Goal: Contribute content: Add original content to the website for others to see

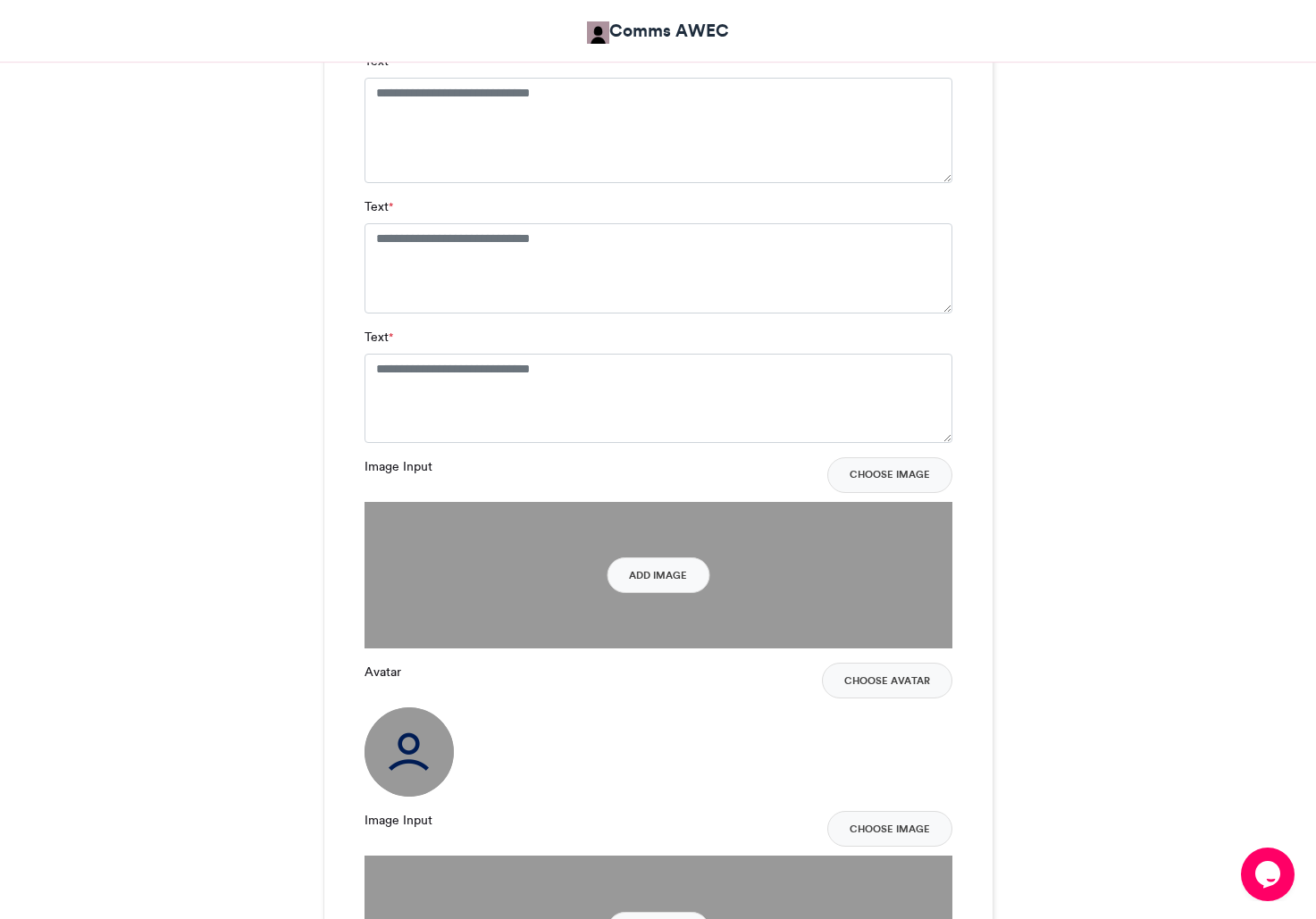
scroll to position [1450, 0]
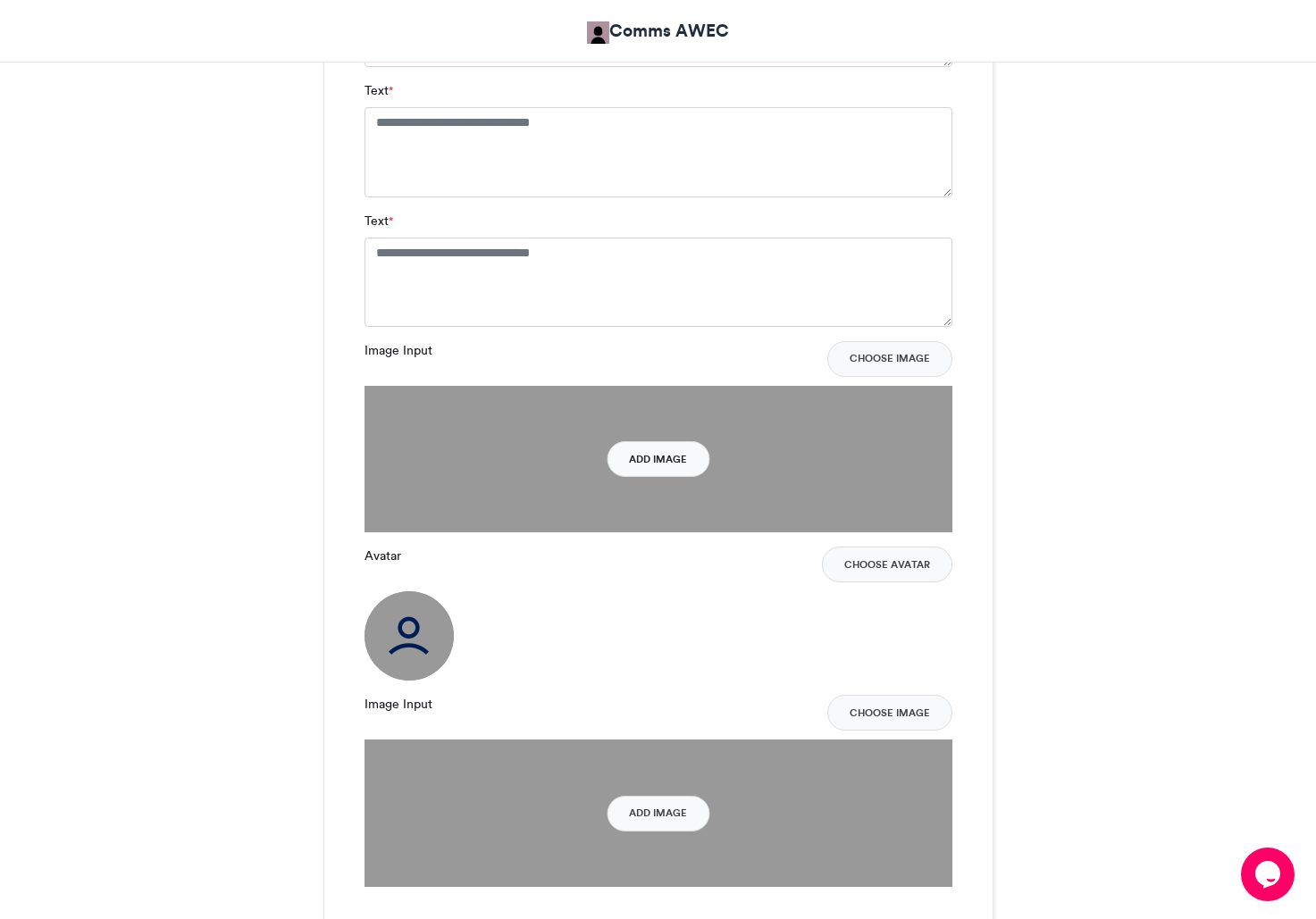
click at [678, 454] on button "Add Image" at bounding box center [658, 459] width 103 height 36
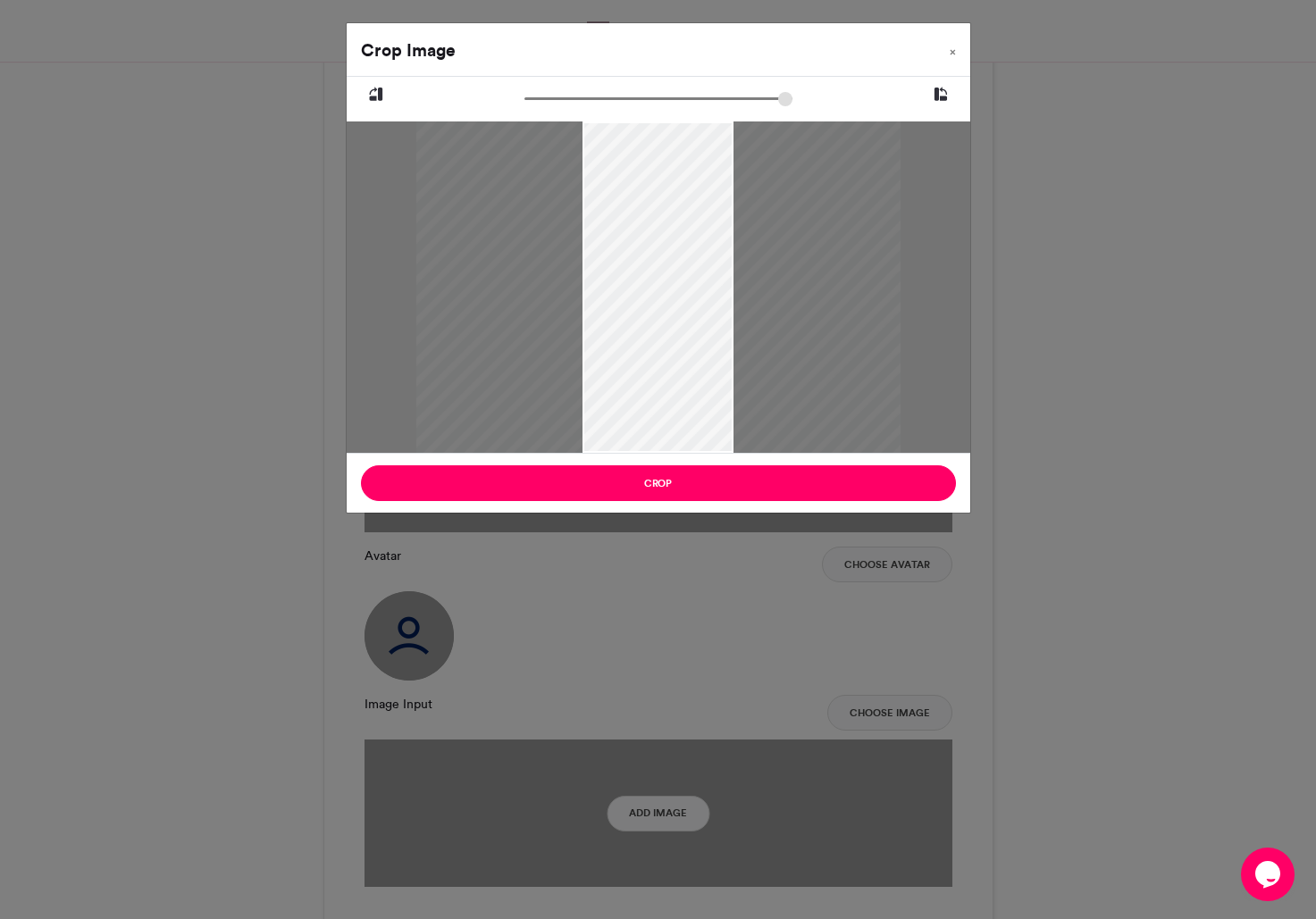
drag, startPoint x: 732, startPoint y: 125, endPoint x: 727, endPoint y: 173, distance: 48.3
click at [727, 173] on div at bounding box center [658, 286] width 623 height 331
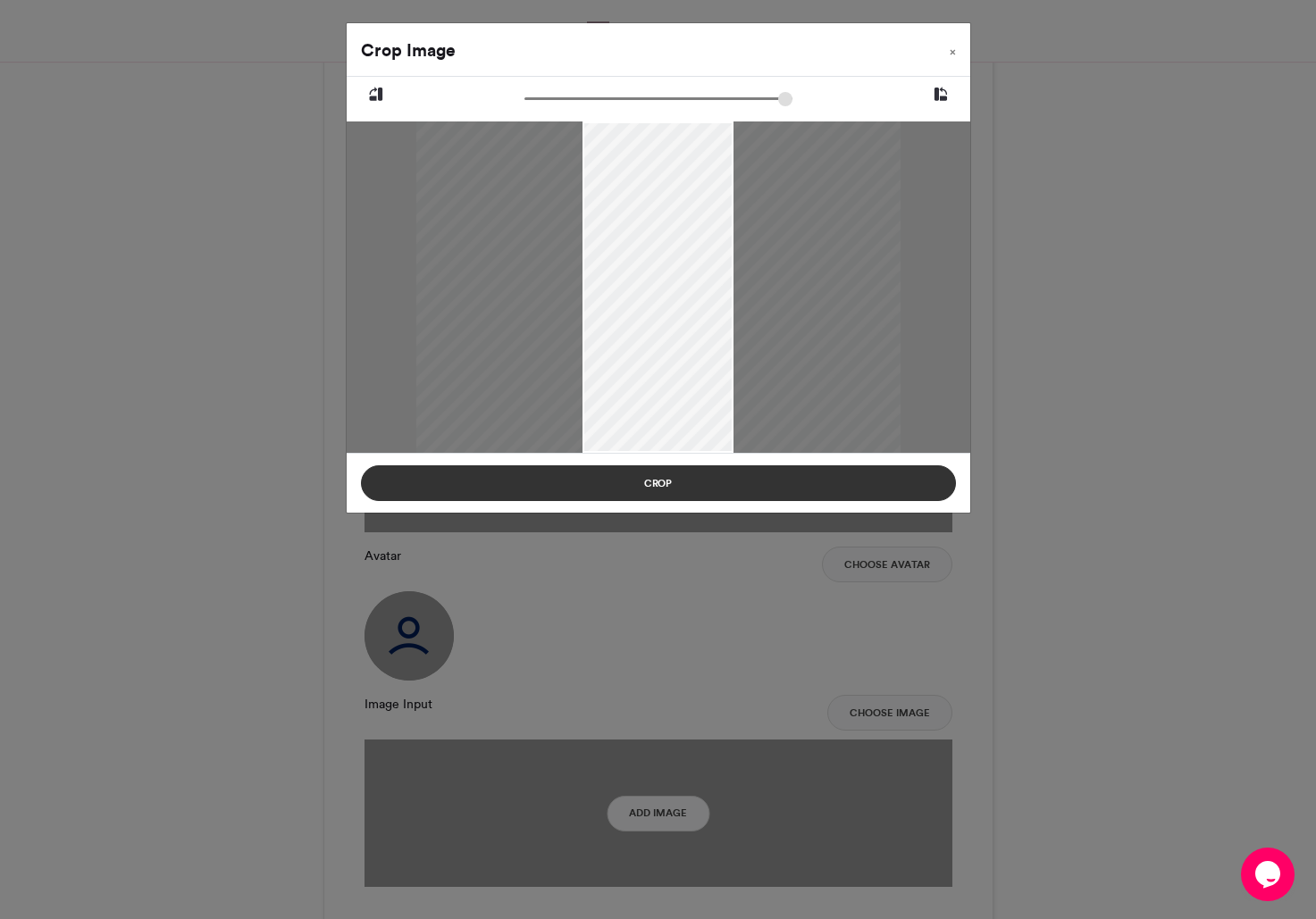
click at [702, 479] on button "Crop" at bounding box center [658, 482] width 595 height 36
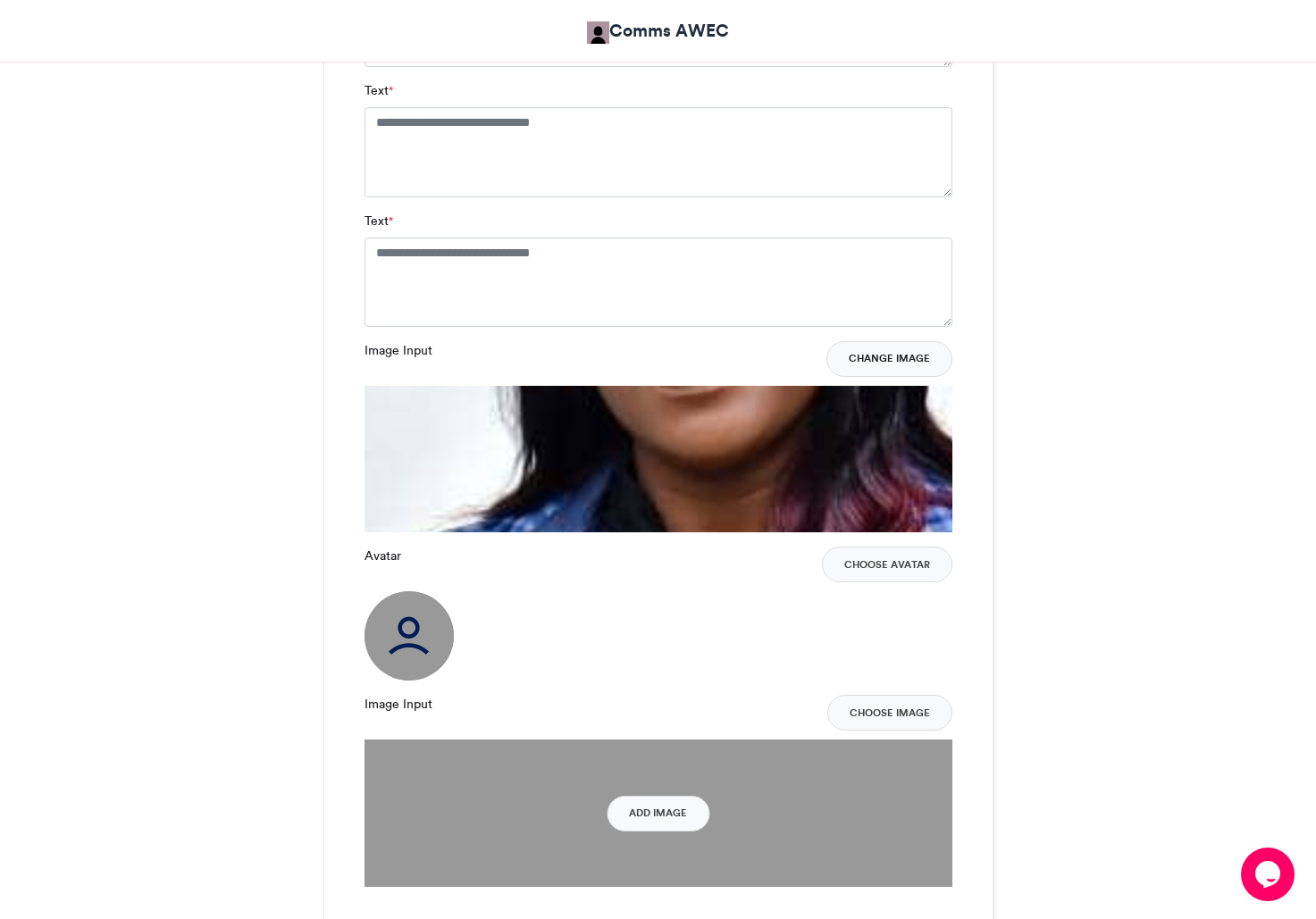
click at [867, 353] on button "Change Image" at bounding box center [889, 358] width 126 height 36
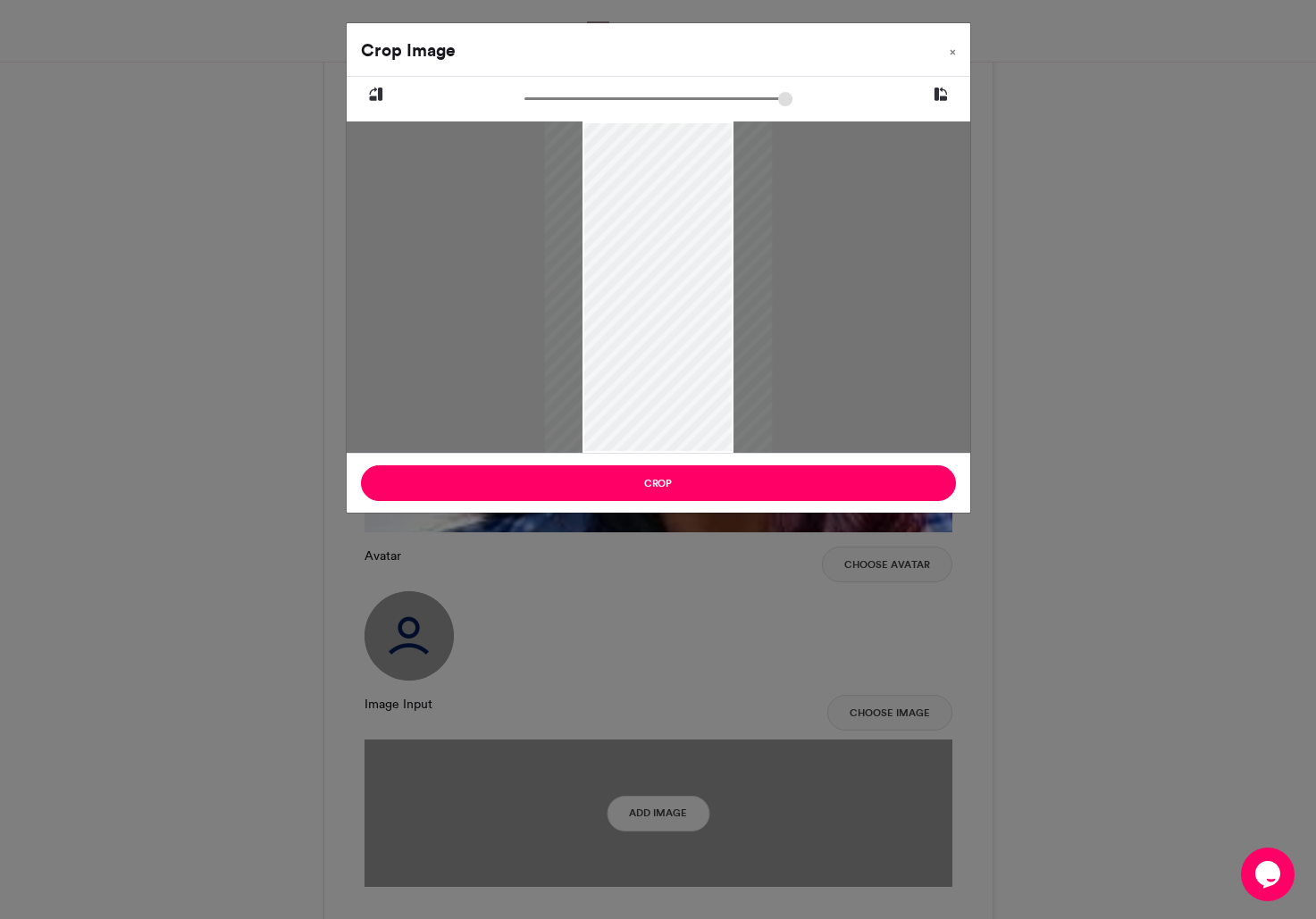
drag, startPoint x: 531, startPoint y: 106, endPoint x: 500, endPoint y: 104, distance: 31.1
click at [525, 104] on input "zoom" at bounding box center [658, 98] width 268 height 17
drag, startPoint x: 736, startPoint y: 131, endPoint x: 708, endPoint y: 139, distance: 29.1
click at [708, 139] on div at bounding box center [630, 286] width 227 height 331
drag, startPoint x: 738, startPoint y: 453, endPoint x: 736, endPoint y: 420, distance: 33.1
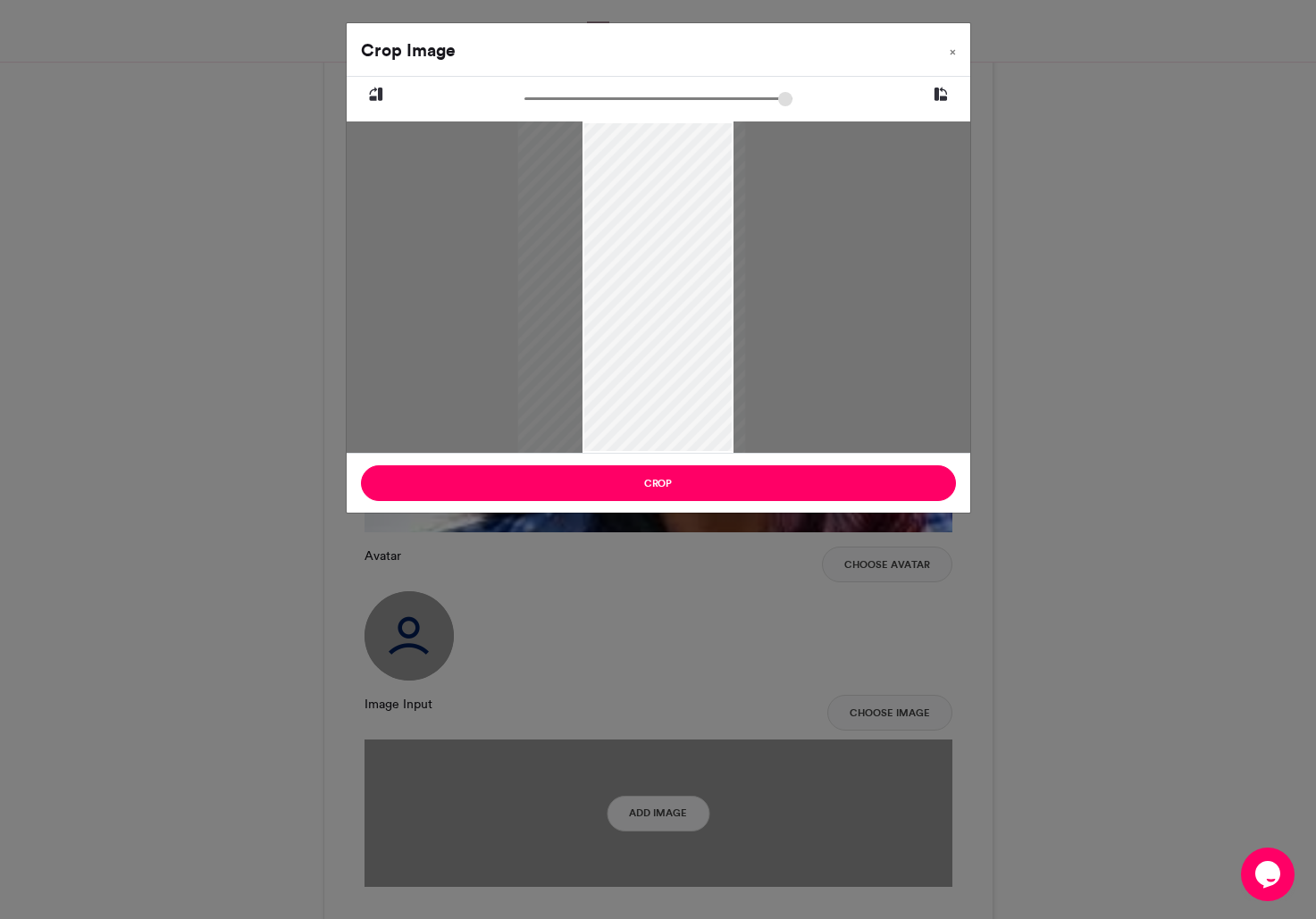
click at [736, 408] on div "Crop Image × Crop" at bounding box center [658, 268] width 625 height 491
drag, startPoint x: 662, startPoint y: 452, endPoint x: 672, endPoint y: 351, distance: 101.5
click at [672, 351] on div at bounding box center [641, 286] width 227 height 331
drag, startPoint x: 658, startPoint y: 123, endPoint x: 742, endPoint y: 132, distance: 84.5
click at [658, 146] on div at bounding box center [658, 286] width 623 height 331
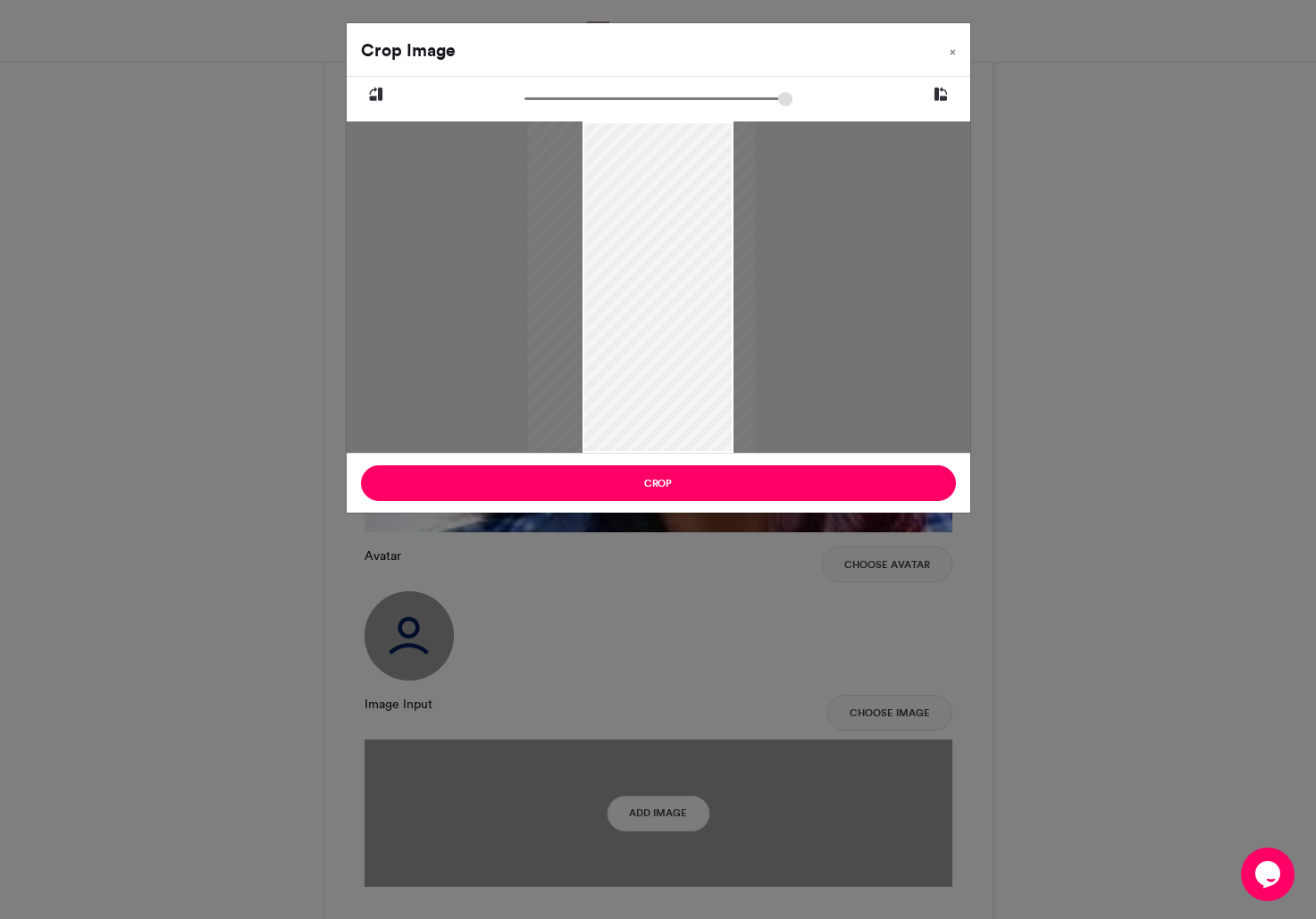
click at [939, 93] on icon at bounding box center [941, 95] width 16 height 23
type input "******"
click at [937, 95] on icon at bounding box center [941, 95] width 16 height 23
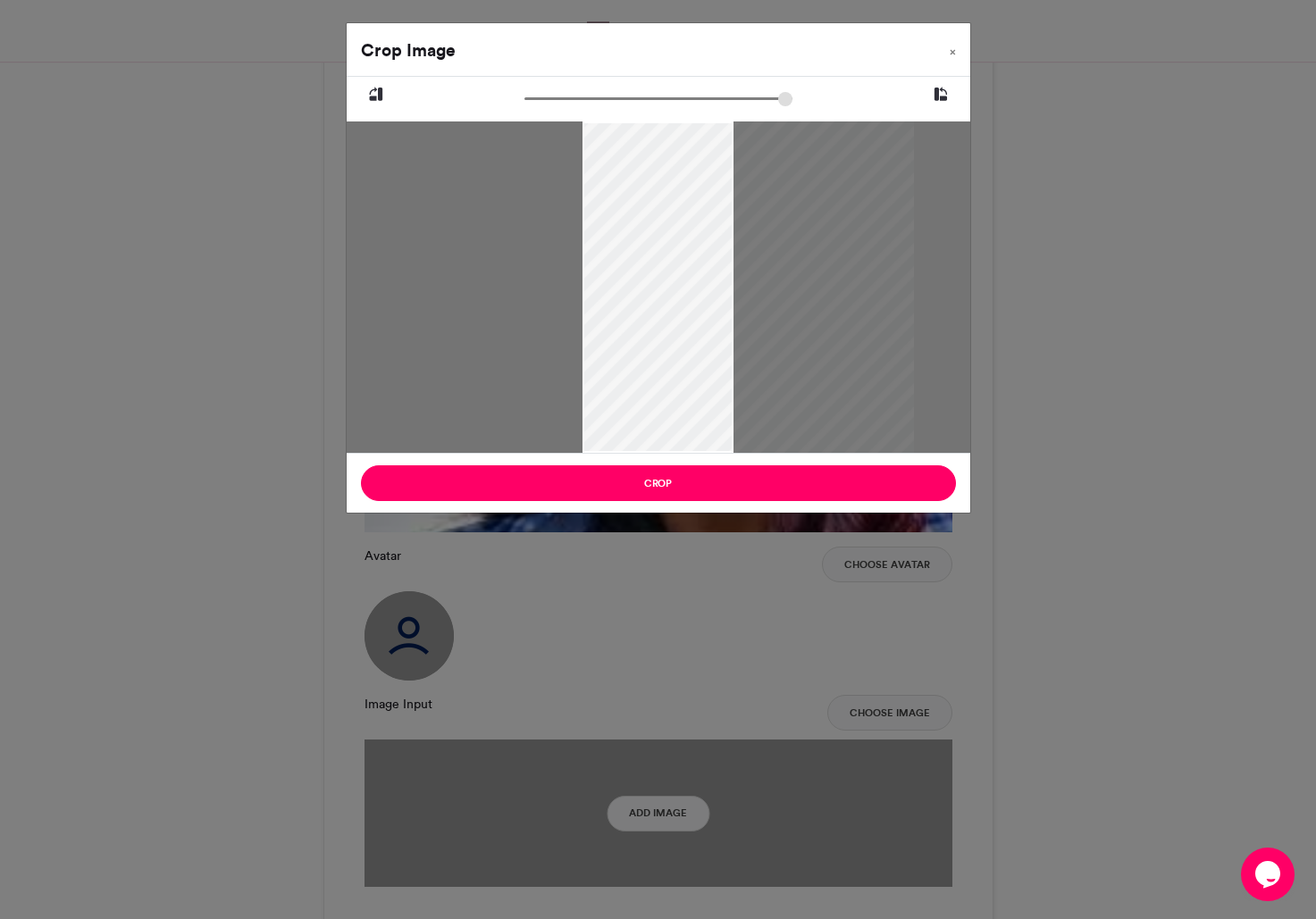
click at [937, 95] on icon at bounding box center [941, 95] width 16 height 23
click at [371, 92] on icon at bounding box center [376, 95] width 16 height 23
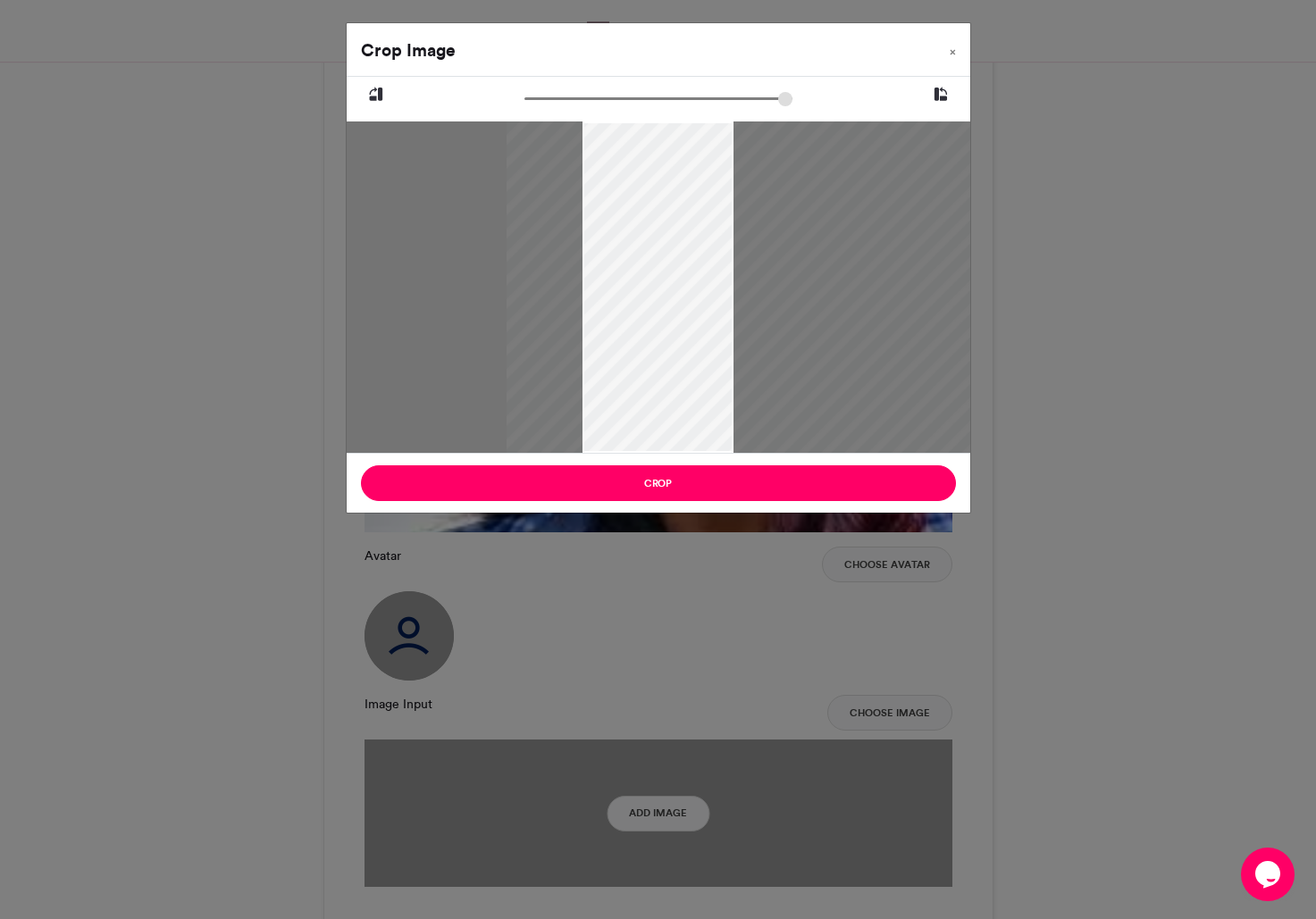
click at [371, 92] on icon at bounding box center [376, 95] width 16 height 23
drag, startPoint x: 715, startPoint y: 269, endPoint x: 605, endPoint y: 410, distance: 178.8
click at [604, 411] on div at bounding box center [636, 361] width 331 height 483
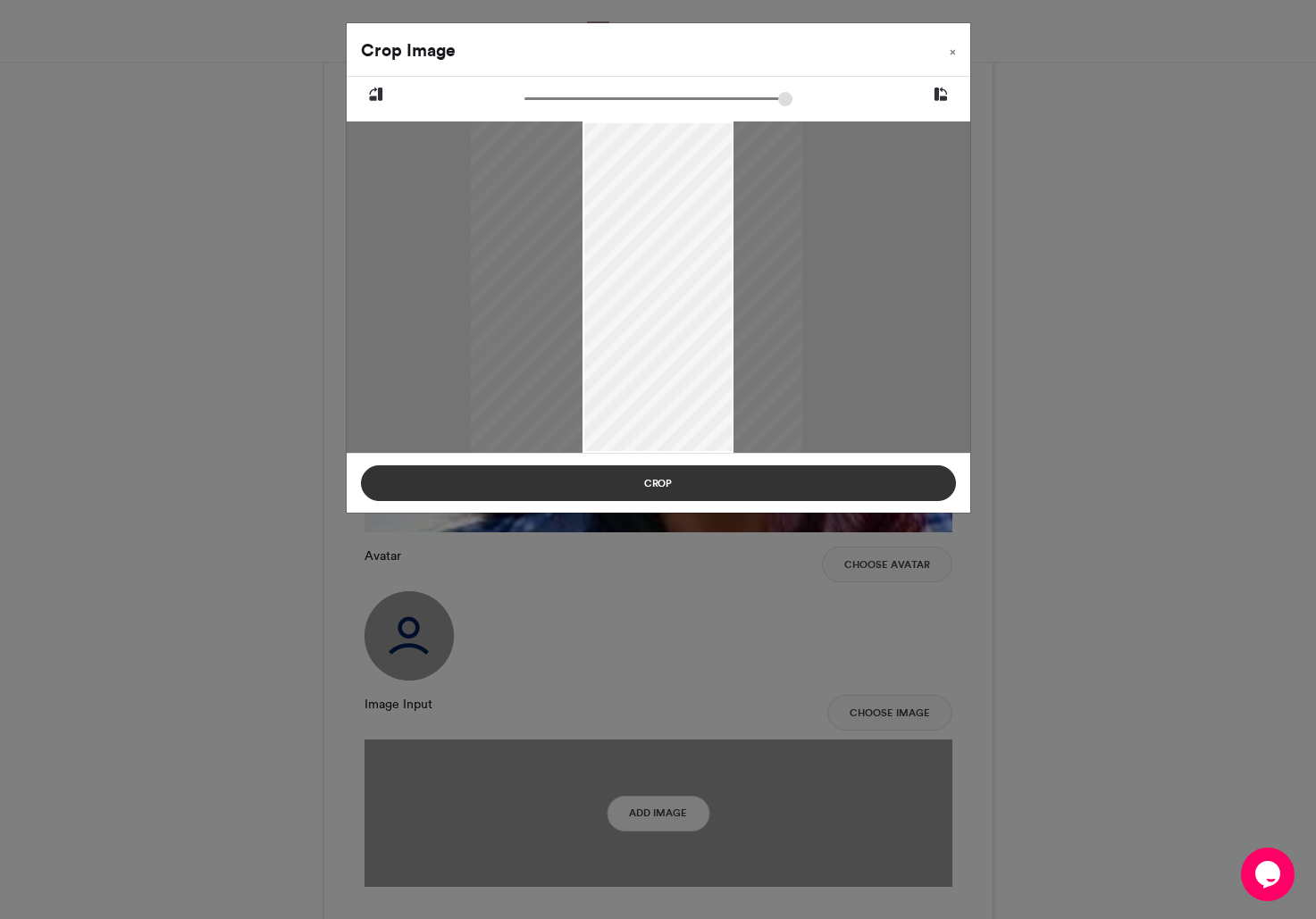
click at [686, 488] on button "Crop" at bounding box center [658, 482] width 595 height 36
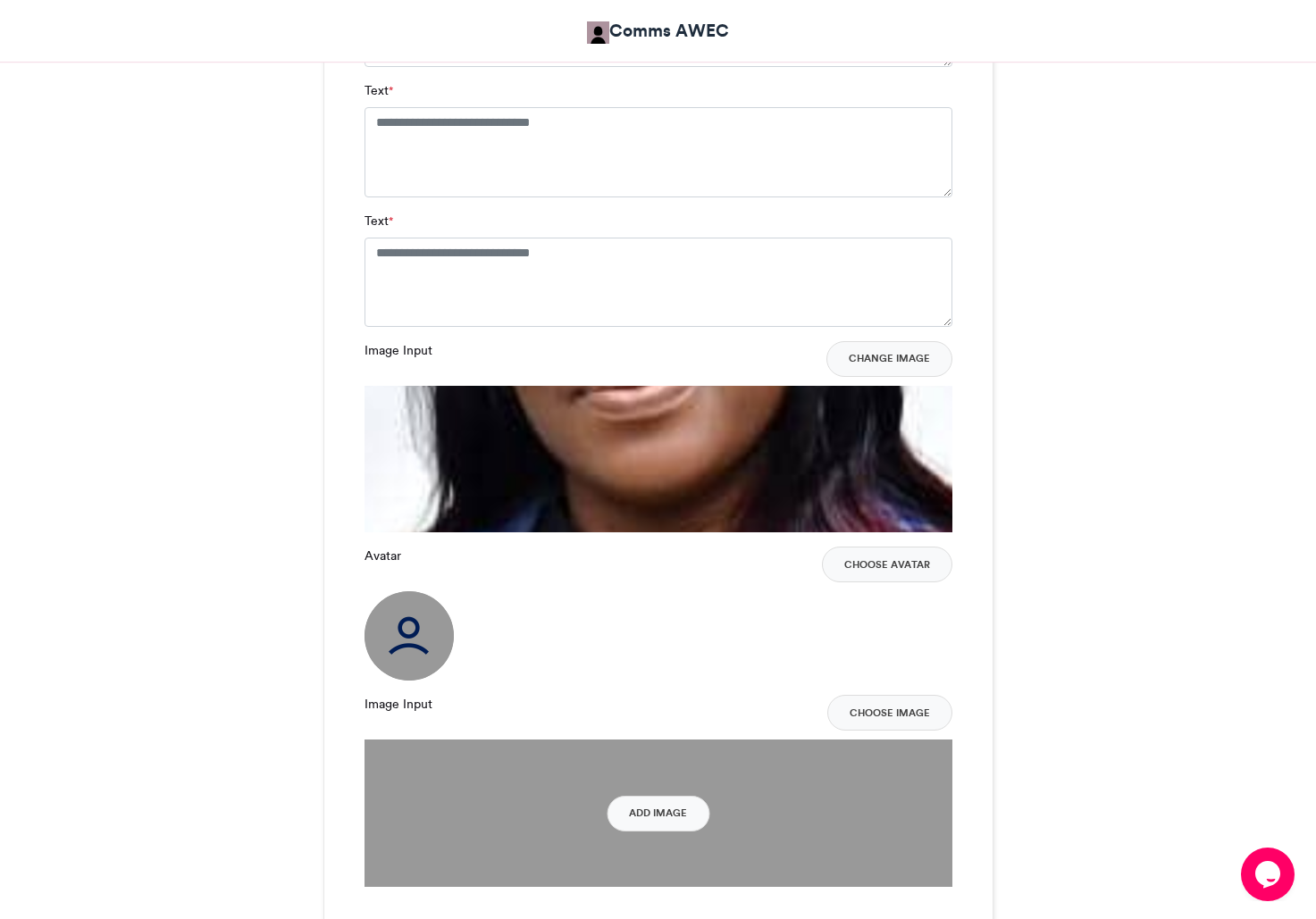
click at [413, 639] on img at bounding box center [408, 635] width 89 height 89
click at [905, 573] on button "Choose Avatar" at bounding box center [887, 564] width 131 height 36
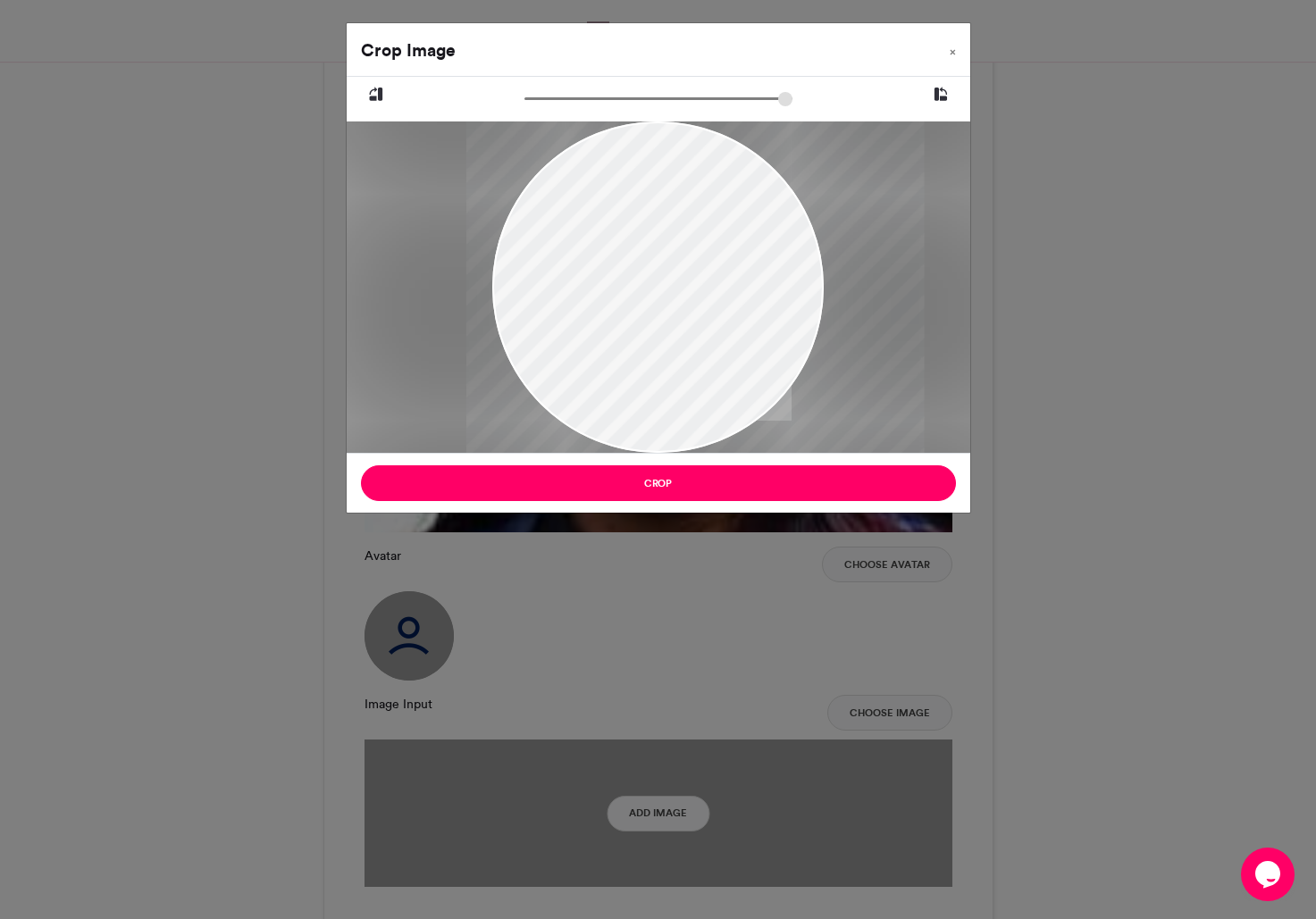
drag, startPoint x: 628, startPoint y: 281, endPoint x: 673, endPoint y: 310, distance: 53.5
click at [673, 310] on div at bounding box center [695, 286] width 457 height 331
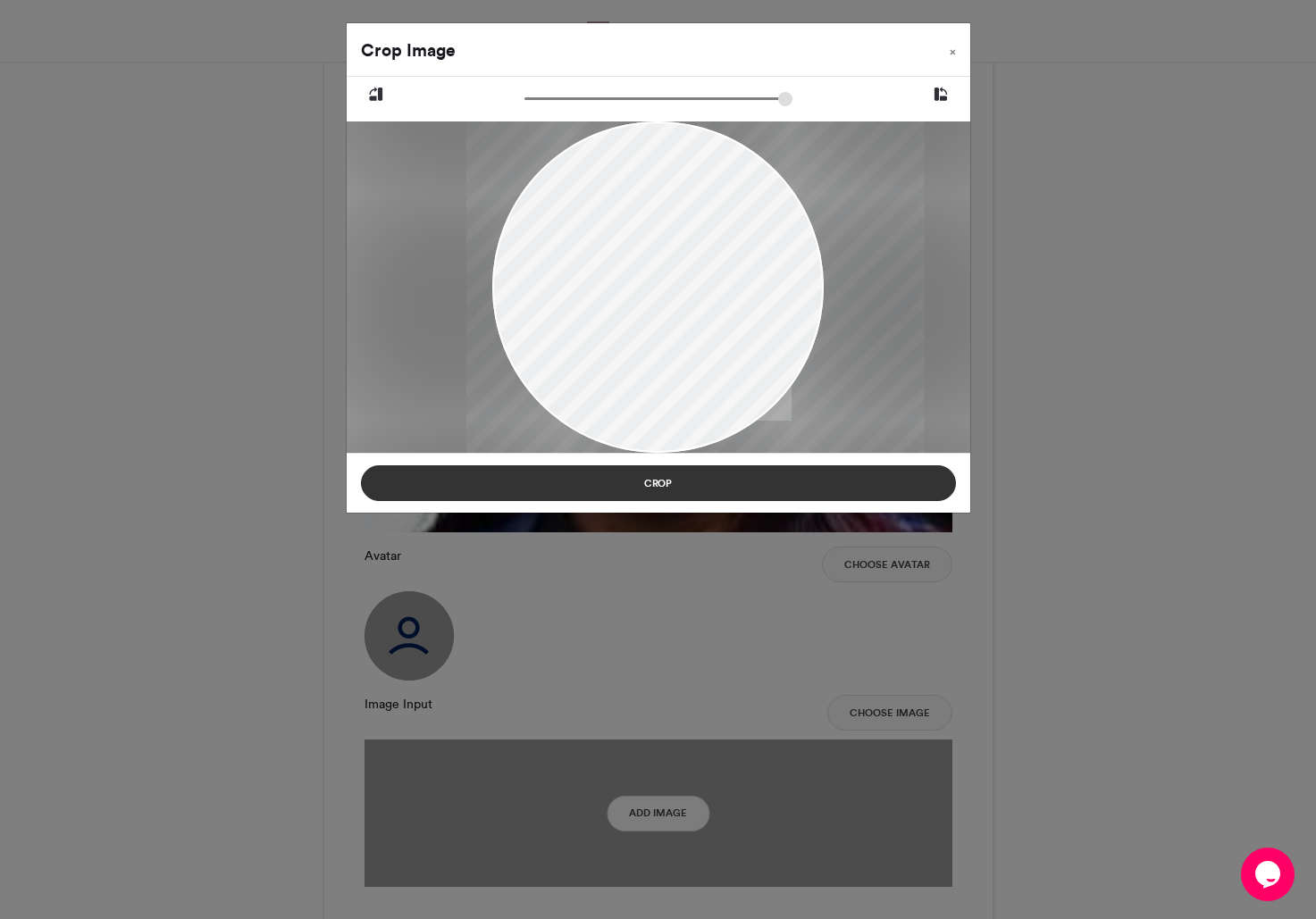
click at [702, 480] on button "Crop" at bounding box center [658, 482] width 595 height 36
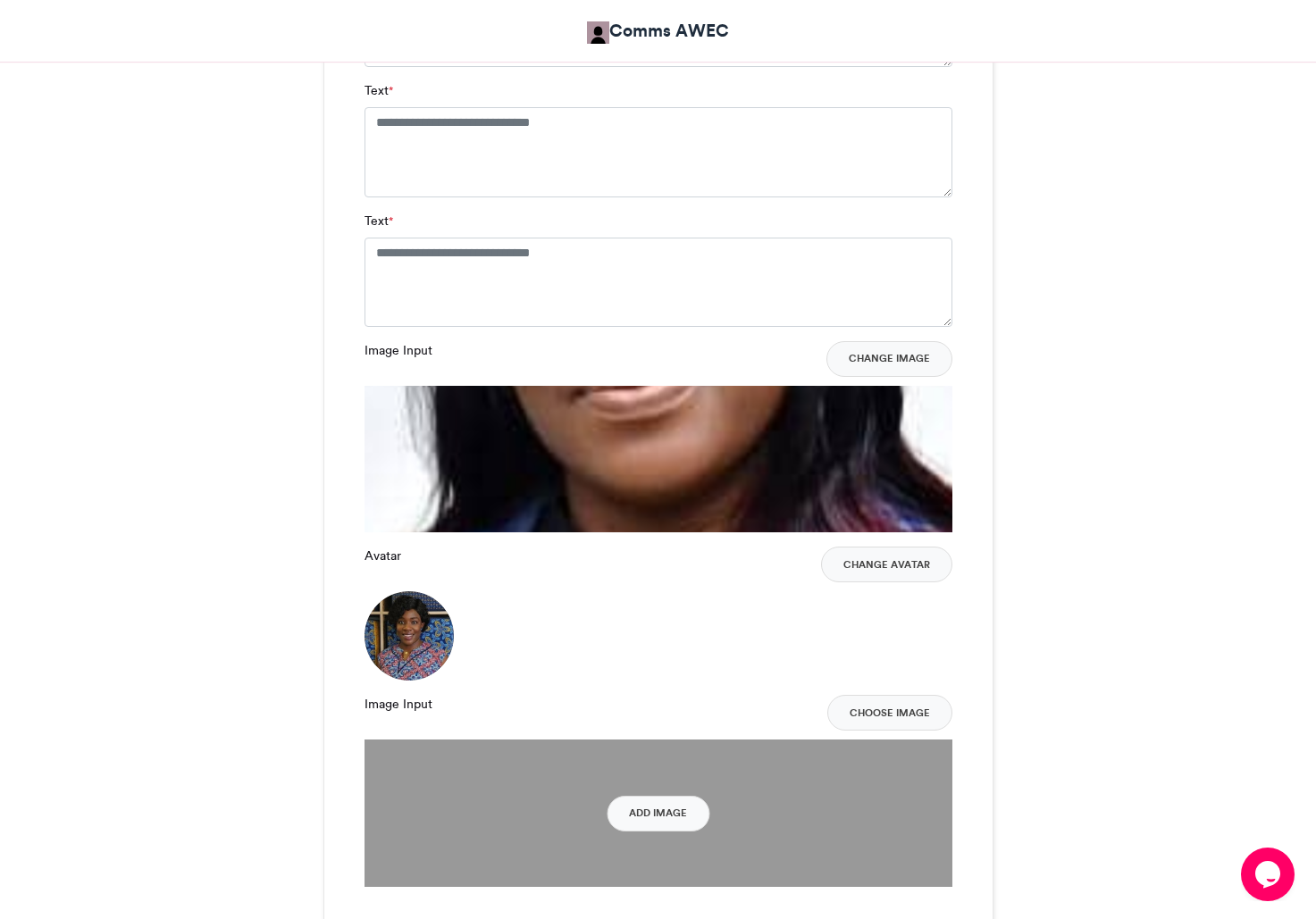
click at [408, 704] on label "Image Input" at bounding box center [399, 704] width 68 height 19
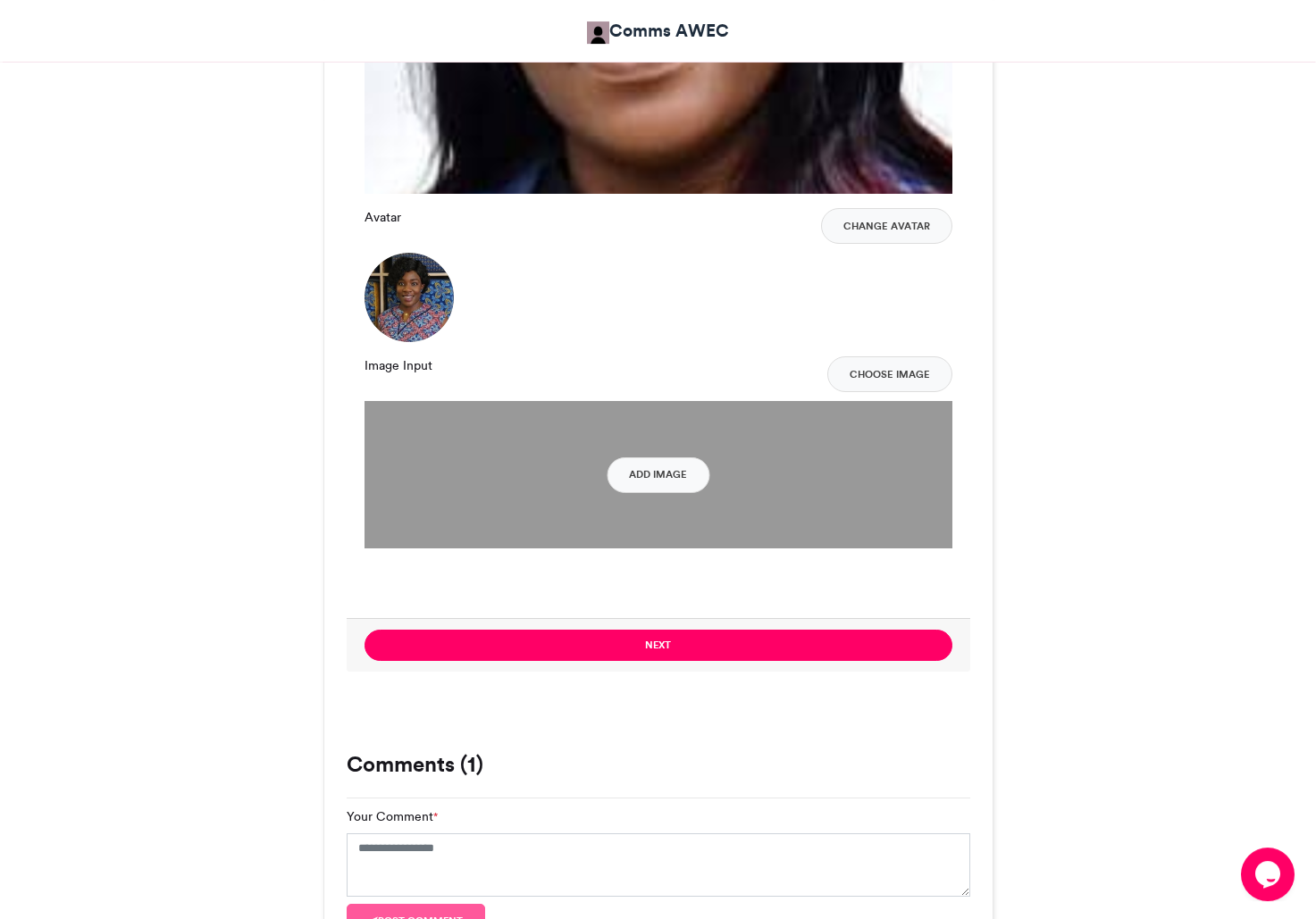
scroll to position [1815, 0]
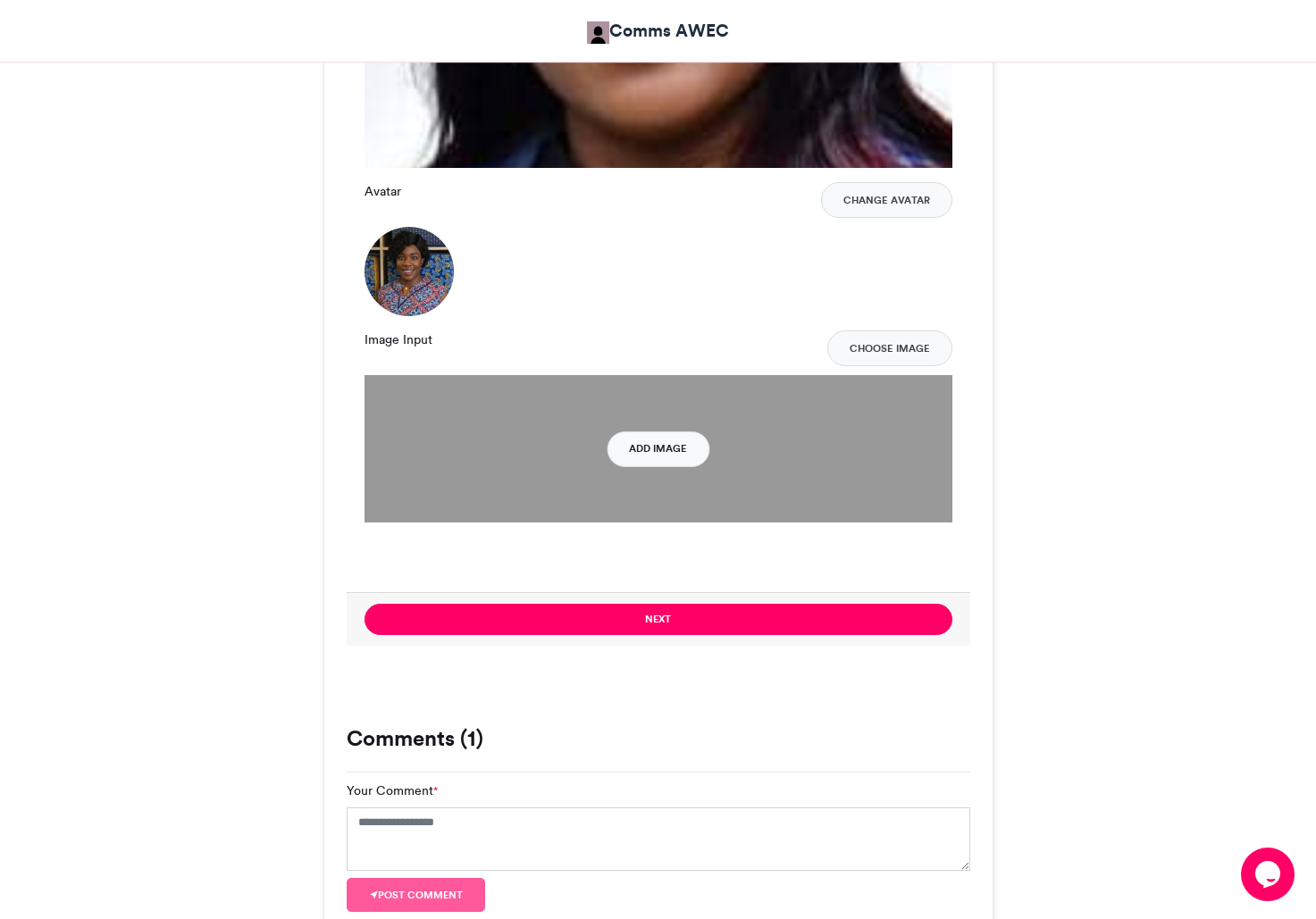
click at [677, 450] on button "Add Image" at bounding box center [658, 449] width 103 height 36
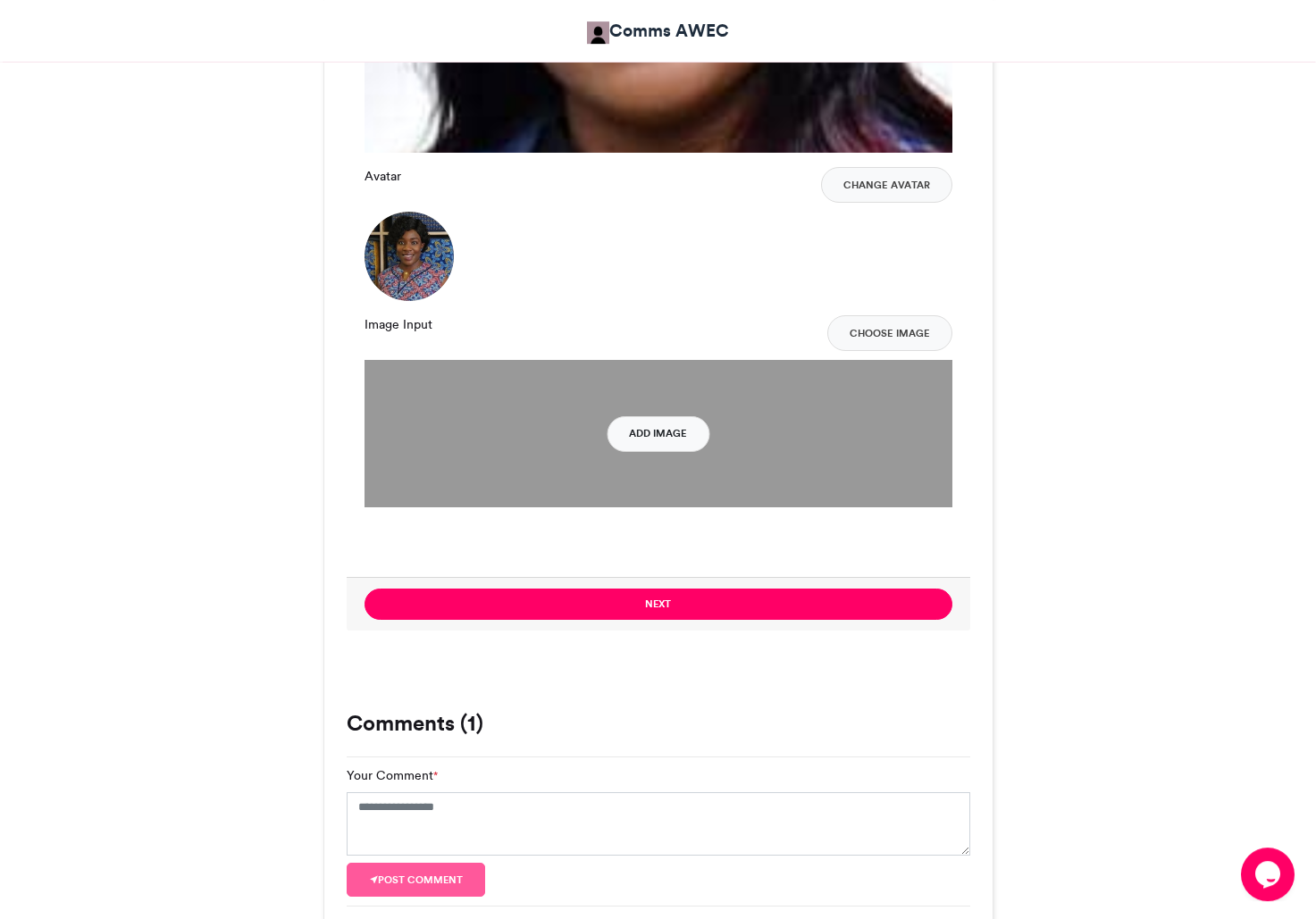
scroll to position [1830, 0]
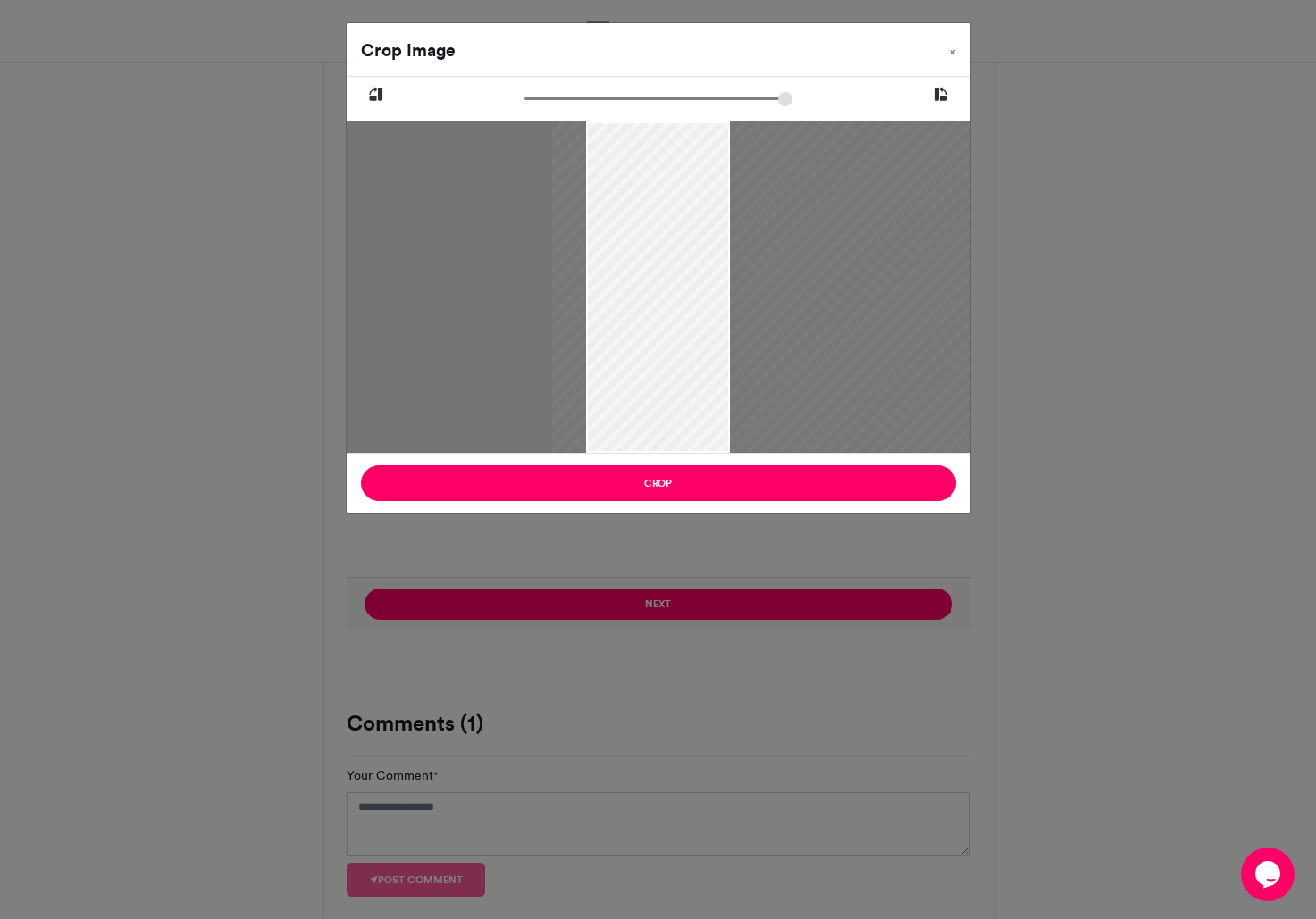
drag, startPoint x: 641, startPoint y: 323, endPoint x: 784, endPoint y: 343, distance: 144.4
click at [784, 343] on div at bounding box center [800, 286] width 496 height 331
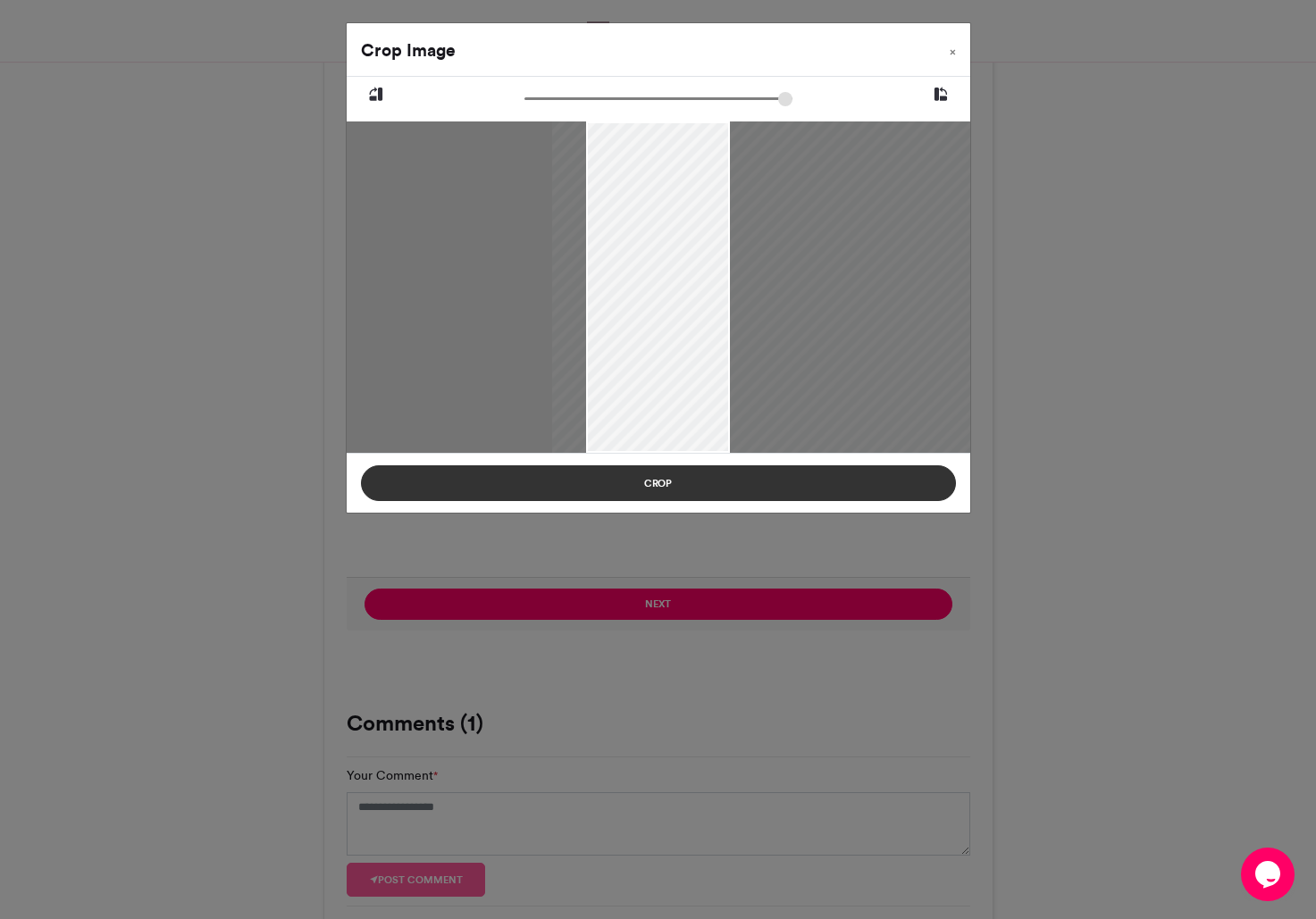
click at [701, 486] on button "Crop" at bounding box center [658, 482] width 595 height 36
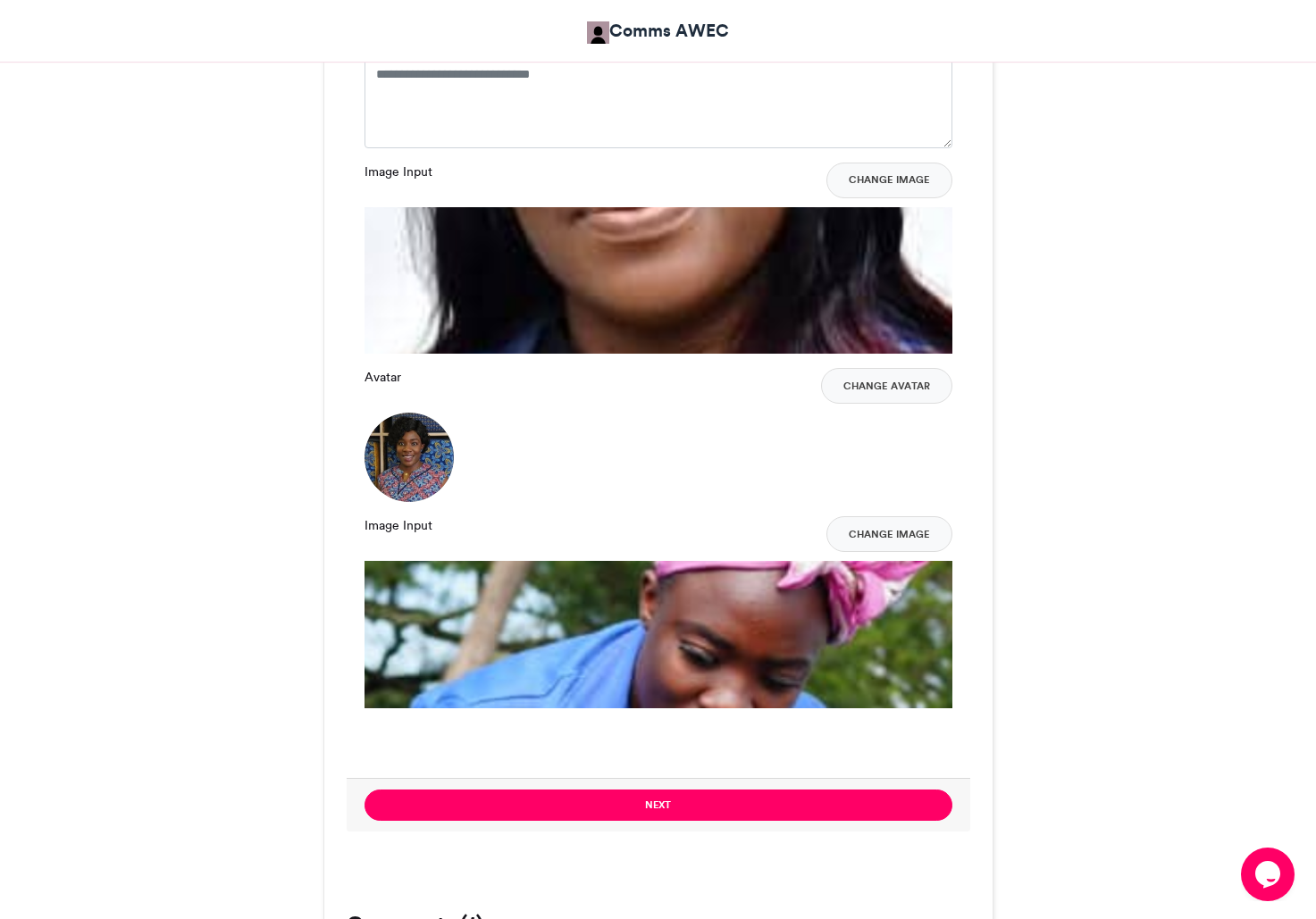
scroll to position [1521, 0]
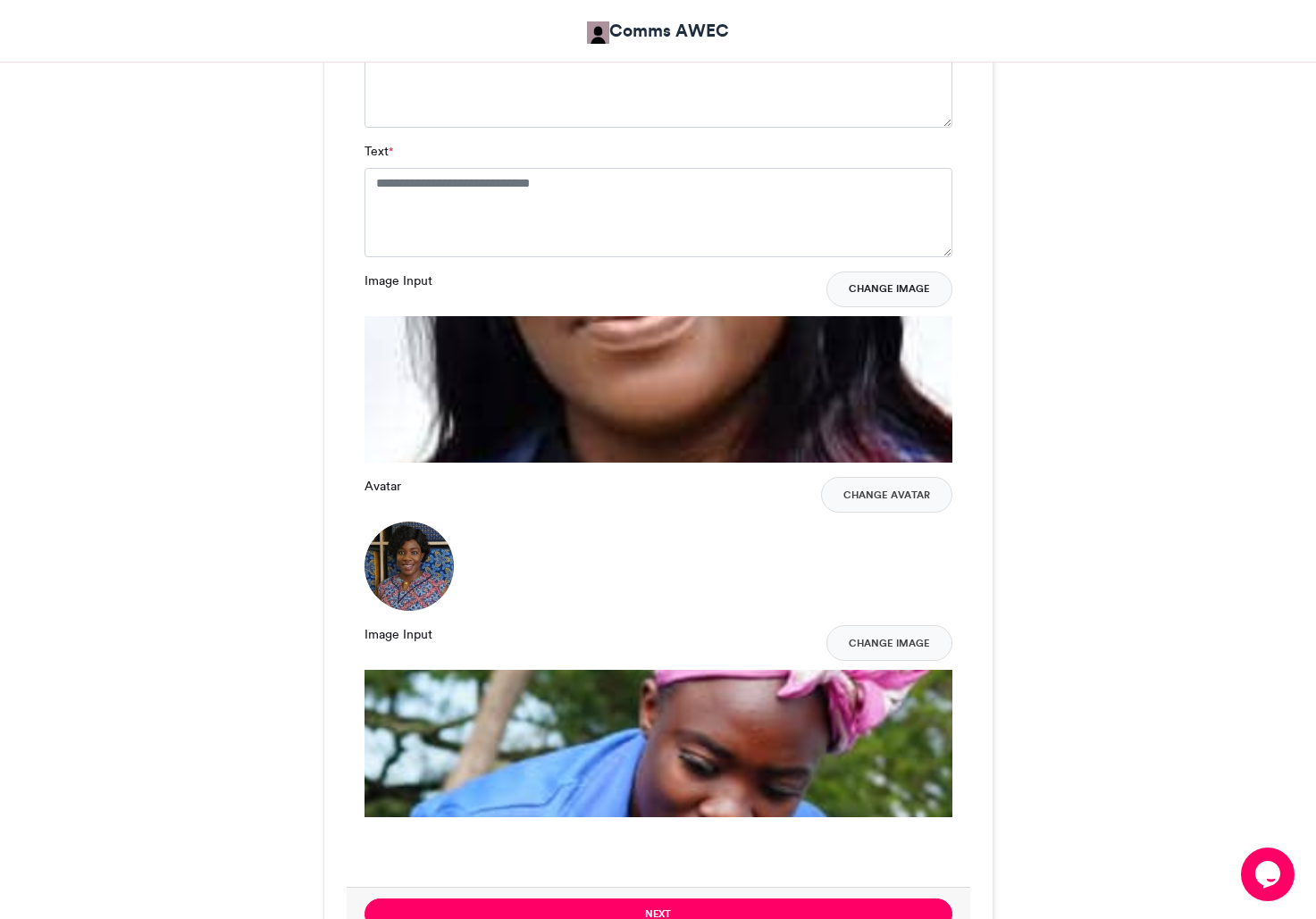
click at [873, 288] on button "Change Image" at bounding box center [889, 289] width 126 height 36
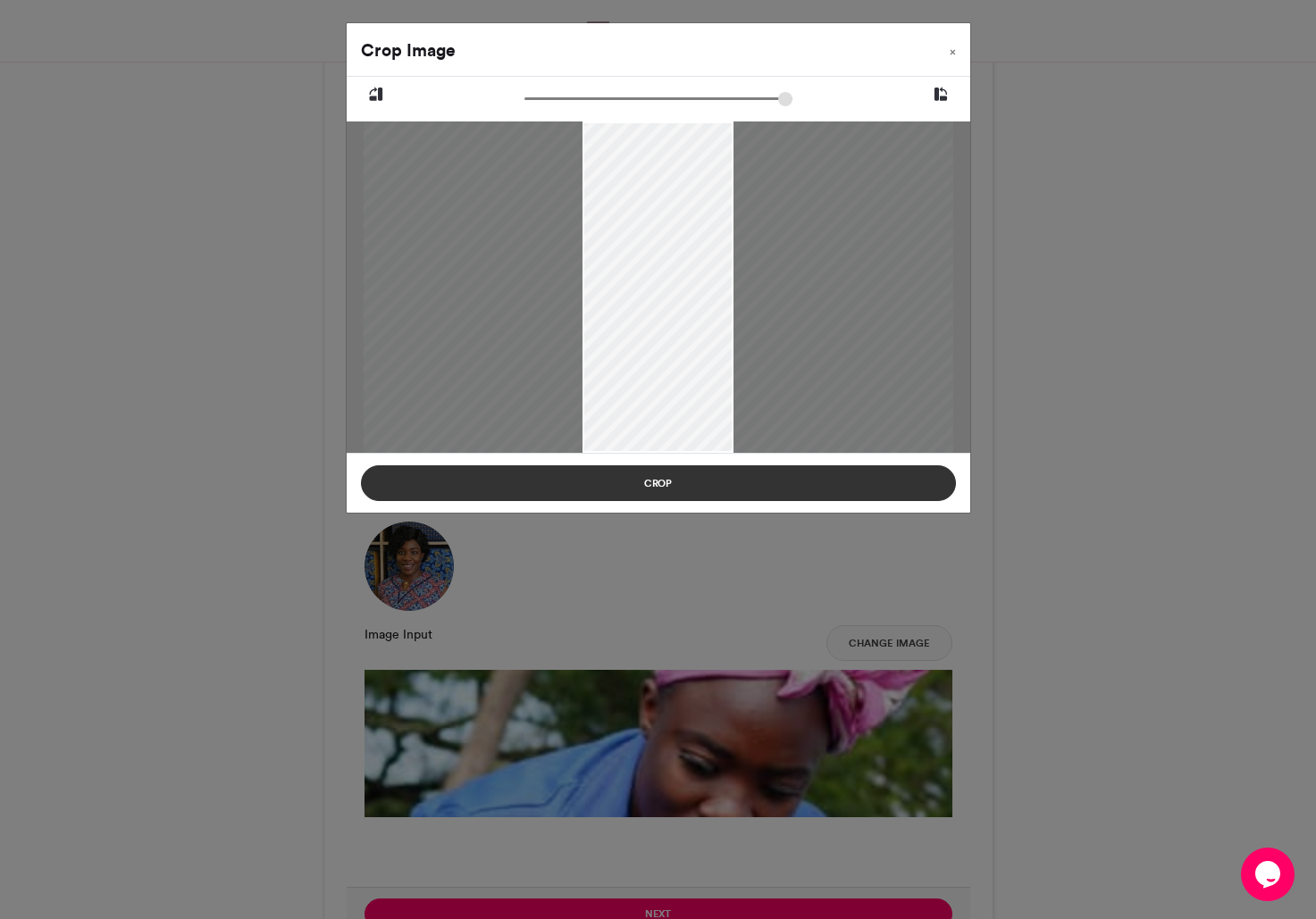
click at [725, 493] on button "Crop" at bounding box center [658, 482] width 595 height 36
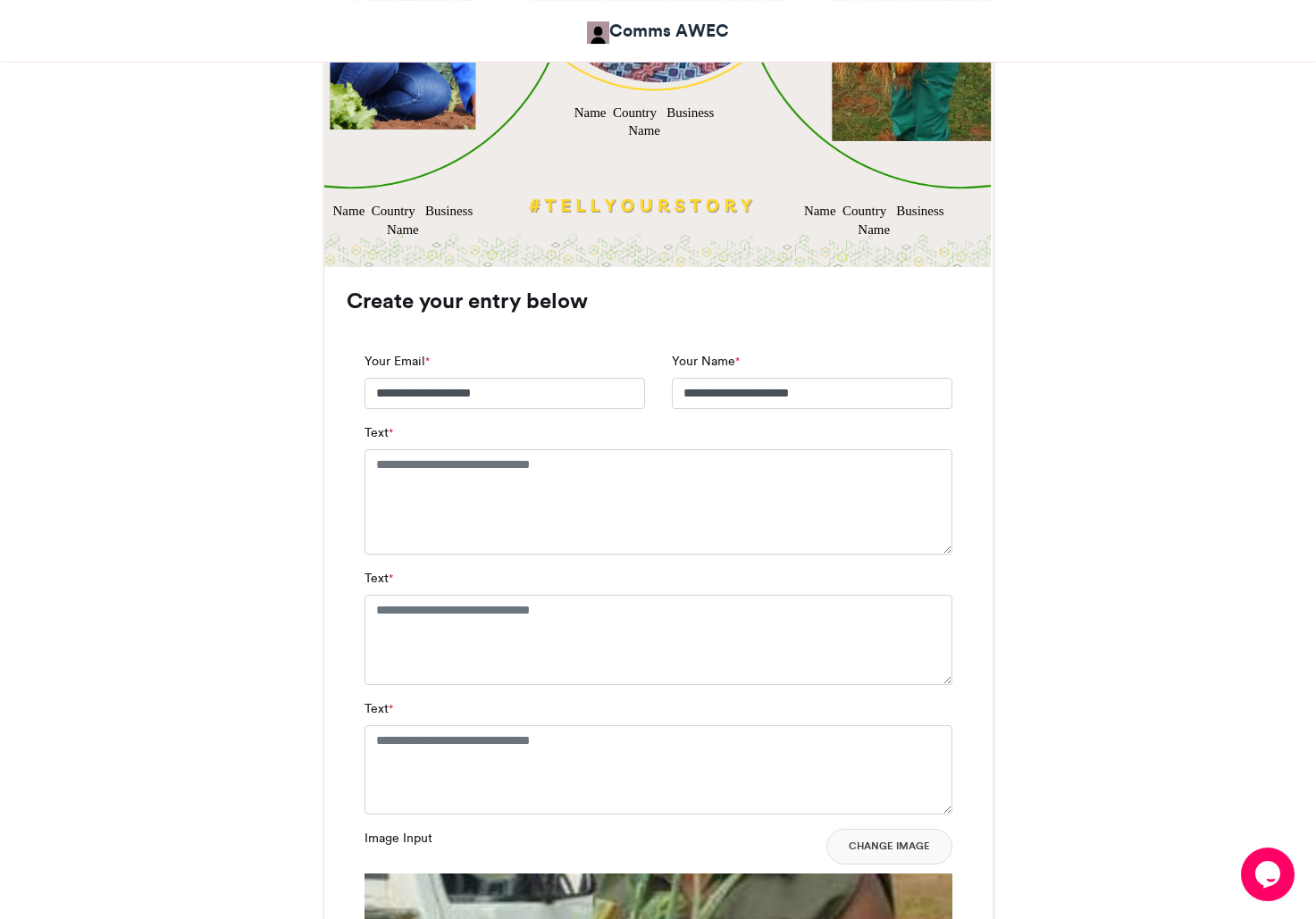
scroll to position [1087, 0]
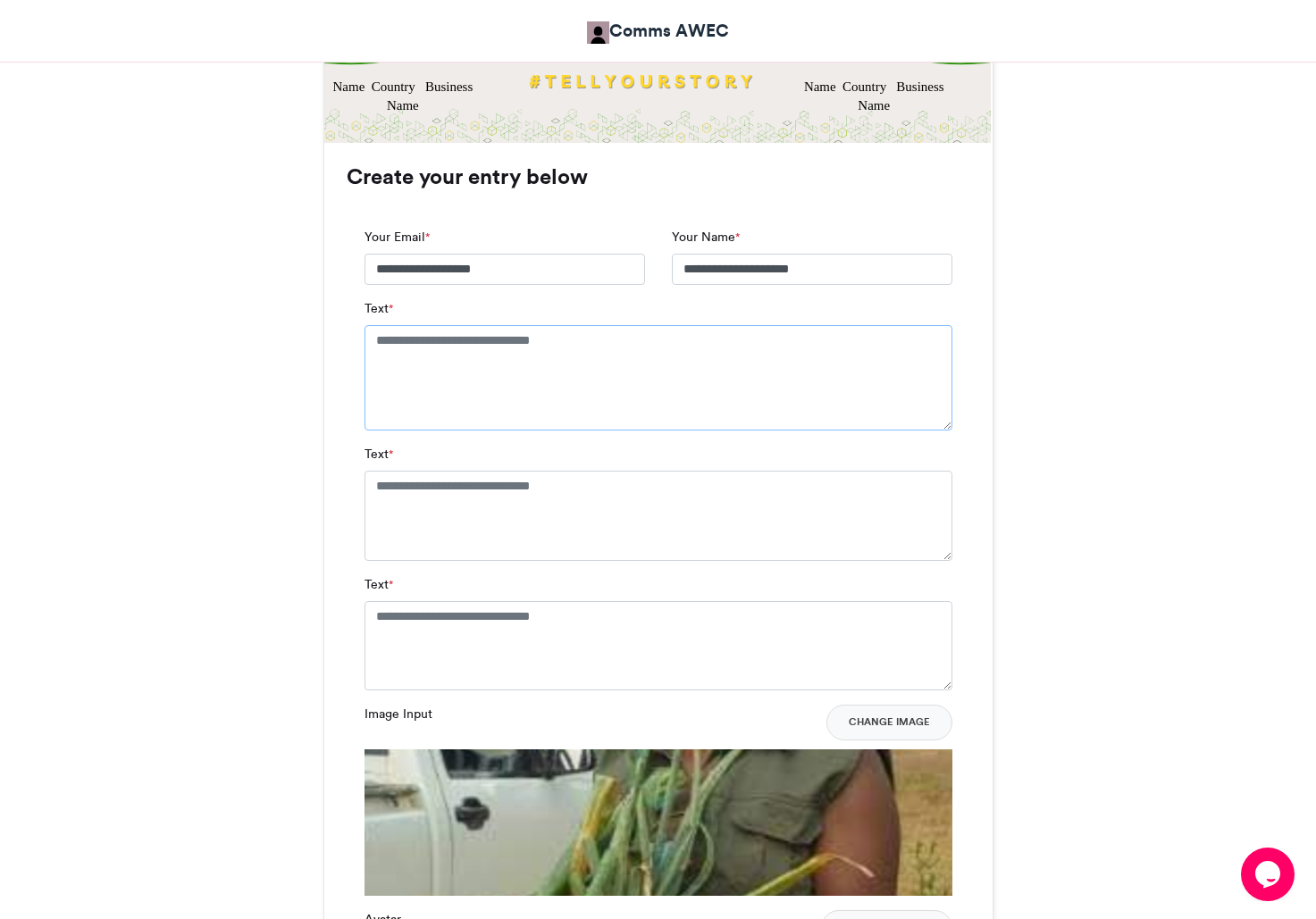
click at [383, 335] on textarea "Text *" at bounding box center [658, 378] width 588 height 105
click at [837, 268] on input "**********" at bounding box center [812, 270] width 280 height 32
type input "**********"
click at [585, 348] on textarea "Text *" at bounding box center [658, 378] width 588 height 105
click at [542, 337] on textarea "**********" at bounding box center [658, 378] width 588 height 105
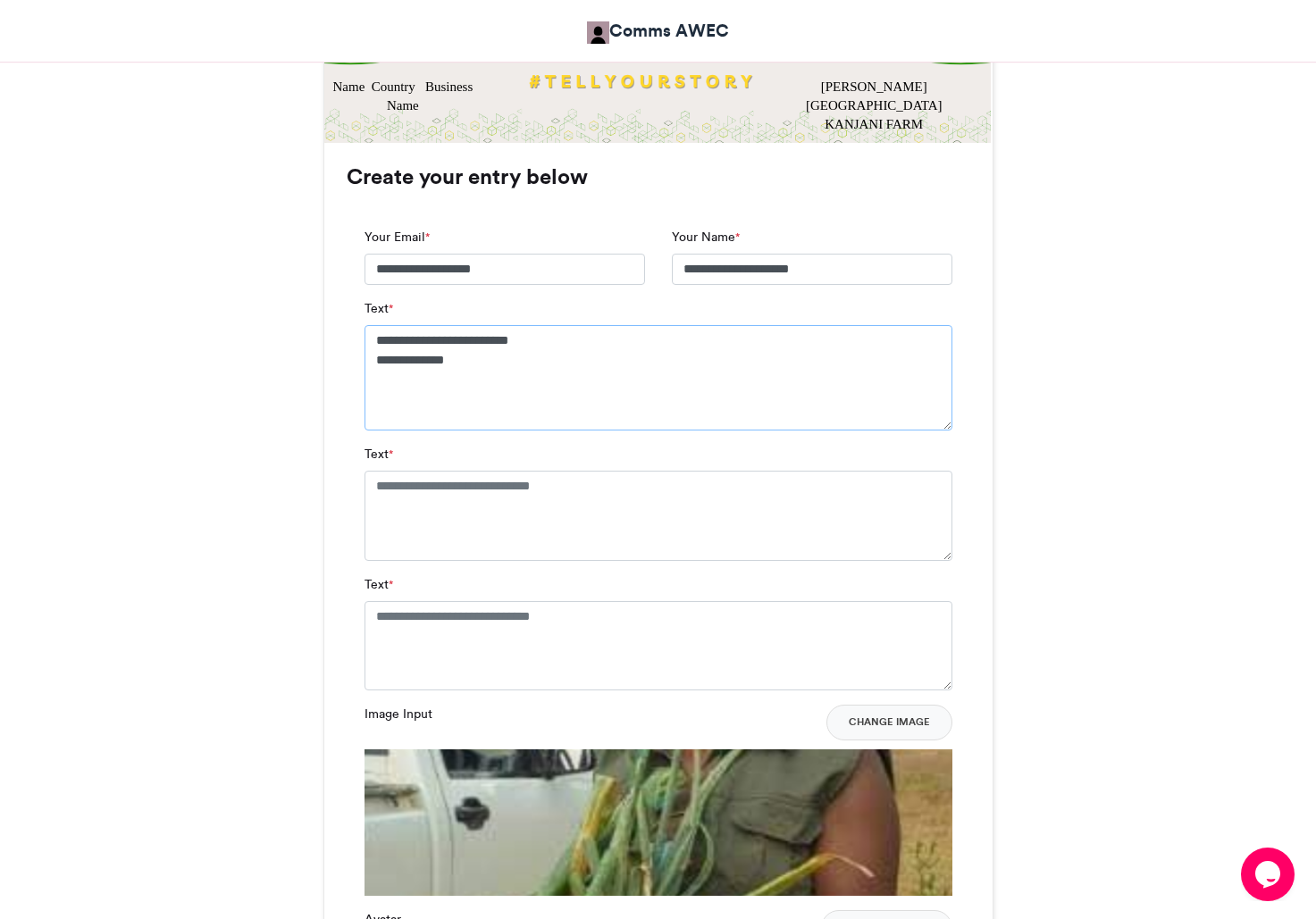
click at [507, 378] on textarea "**********" at bounding box center [658, 378] width 588 height 105
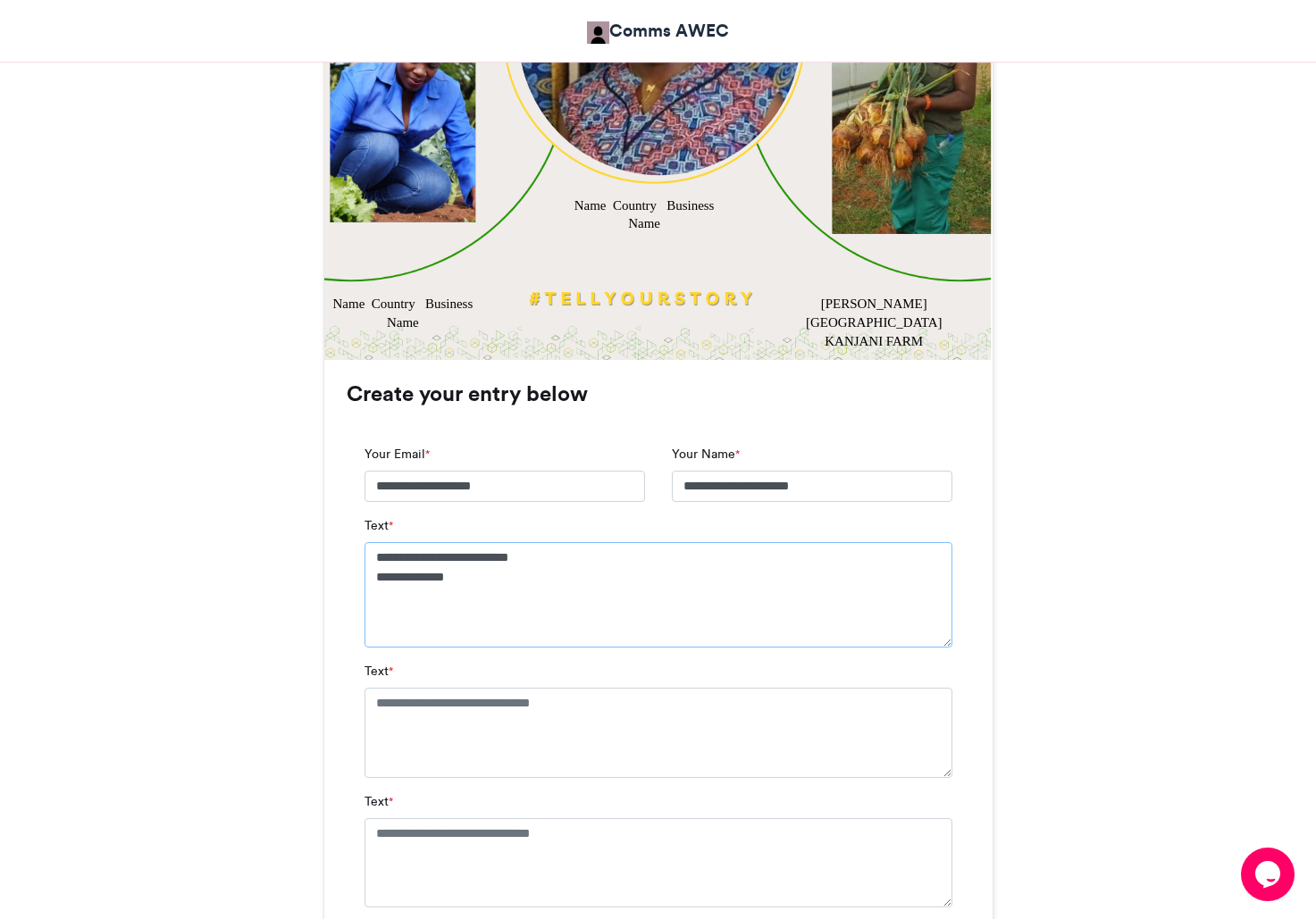
scroll to position [1103, 0]
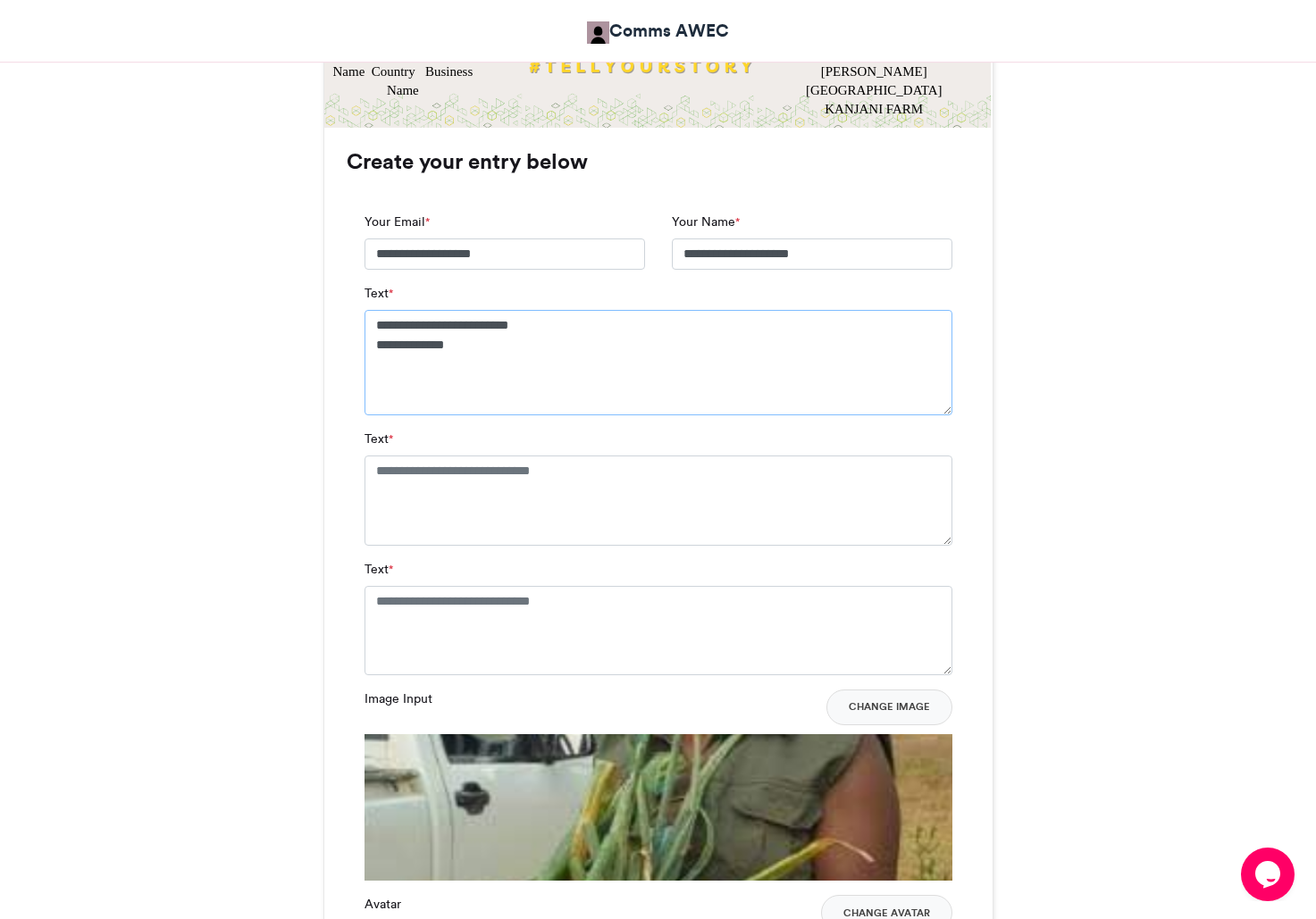
type textarea "**********"
click at [524, 476] on textarea "Text *" at bounding box center [658, 499] width 588 height 89
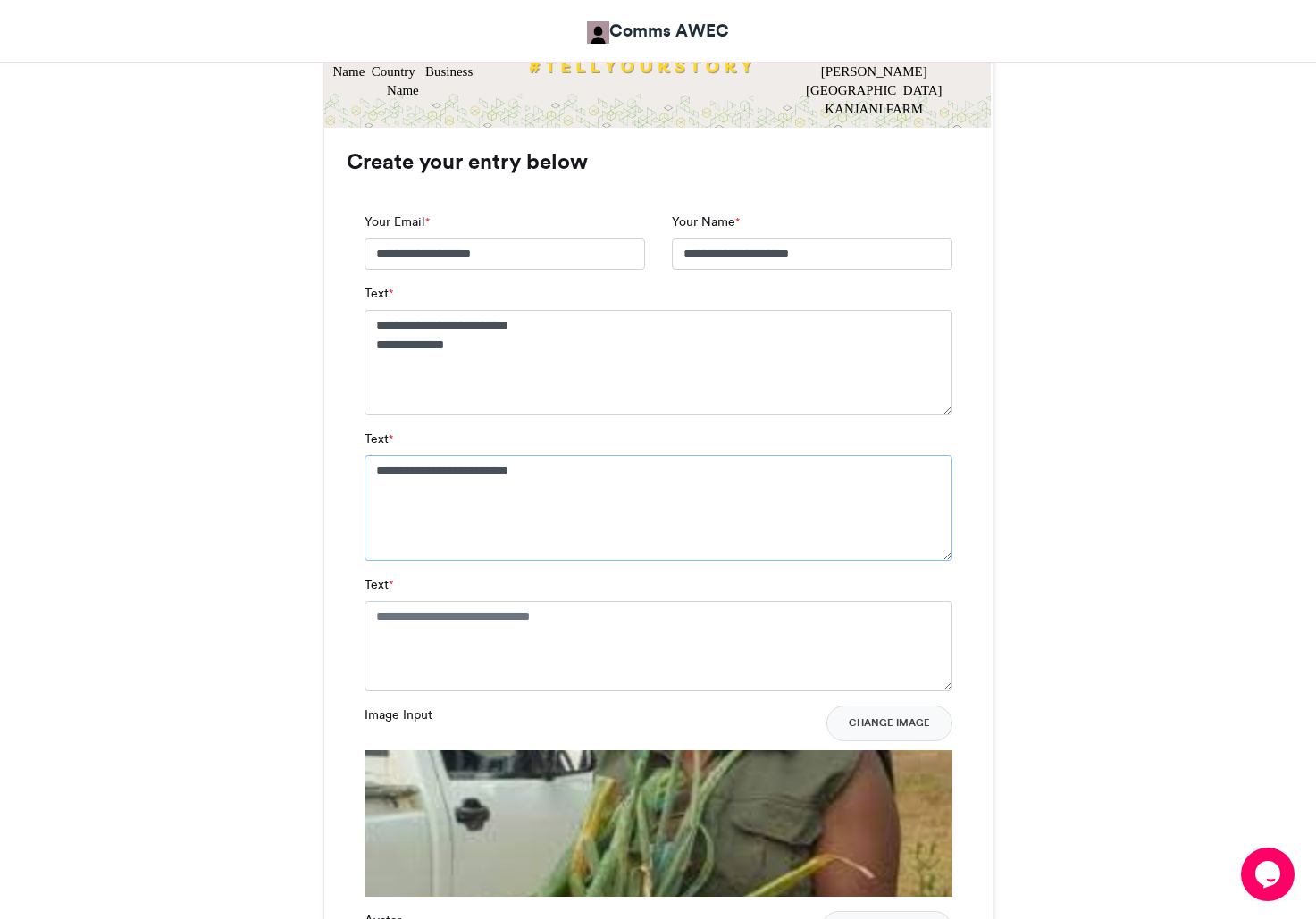
click at [424, 475] on textarea "**********" at bounding box center [658, 508] width 588 height 105
click at [569, 476] on textarea "**********" at bounding box center [658, 508] width 588 height 105
type textarea "**********"
click at [443, 628] on textarea "Text *" at bounding box center [658, 646] width 588 height 89
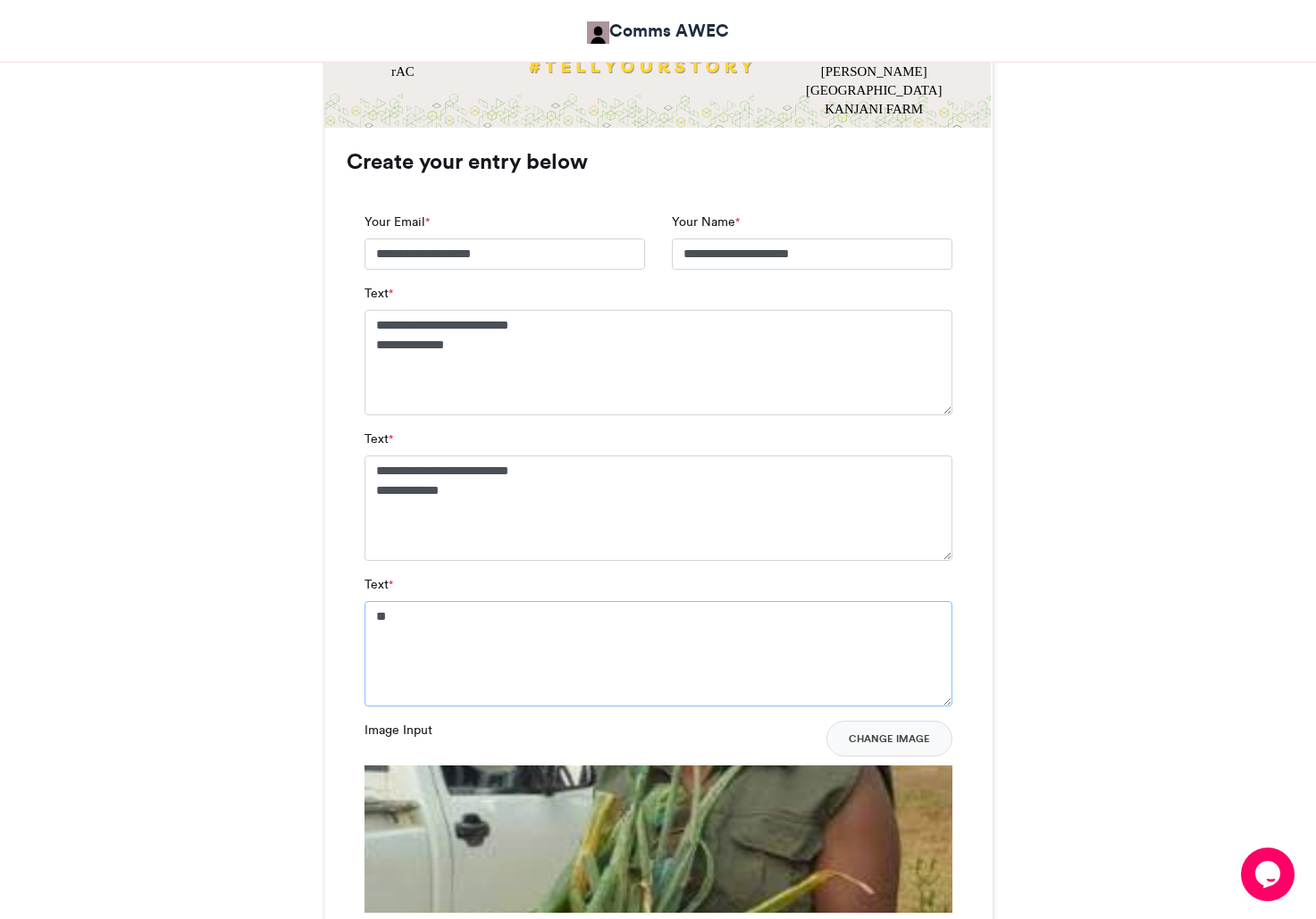
type textarea "*"
click at [512, 618] on textarea "**********" at bounding box center [658, 654] width 588 height 105
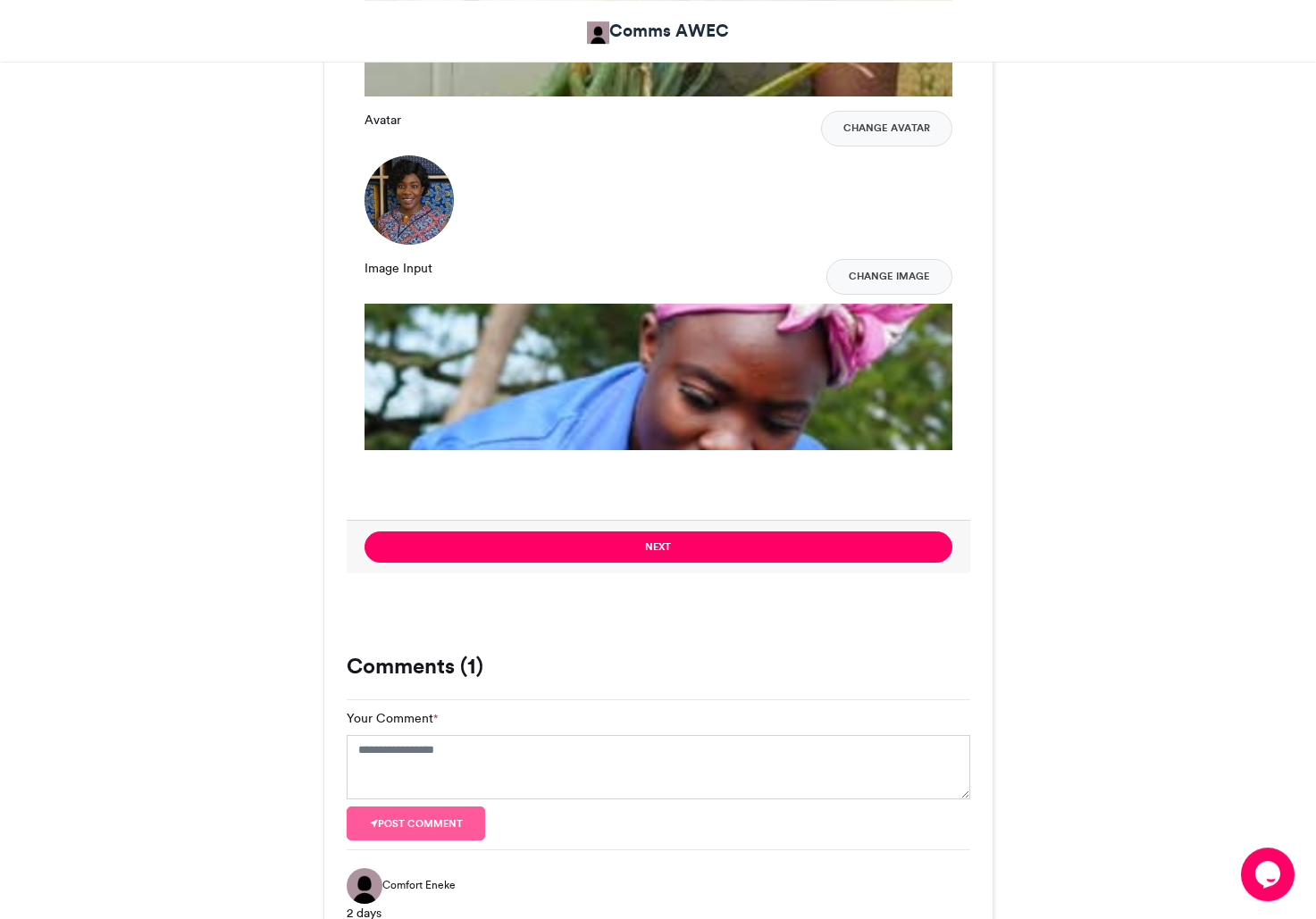
scroll to position [2077, 0]
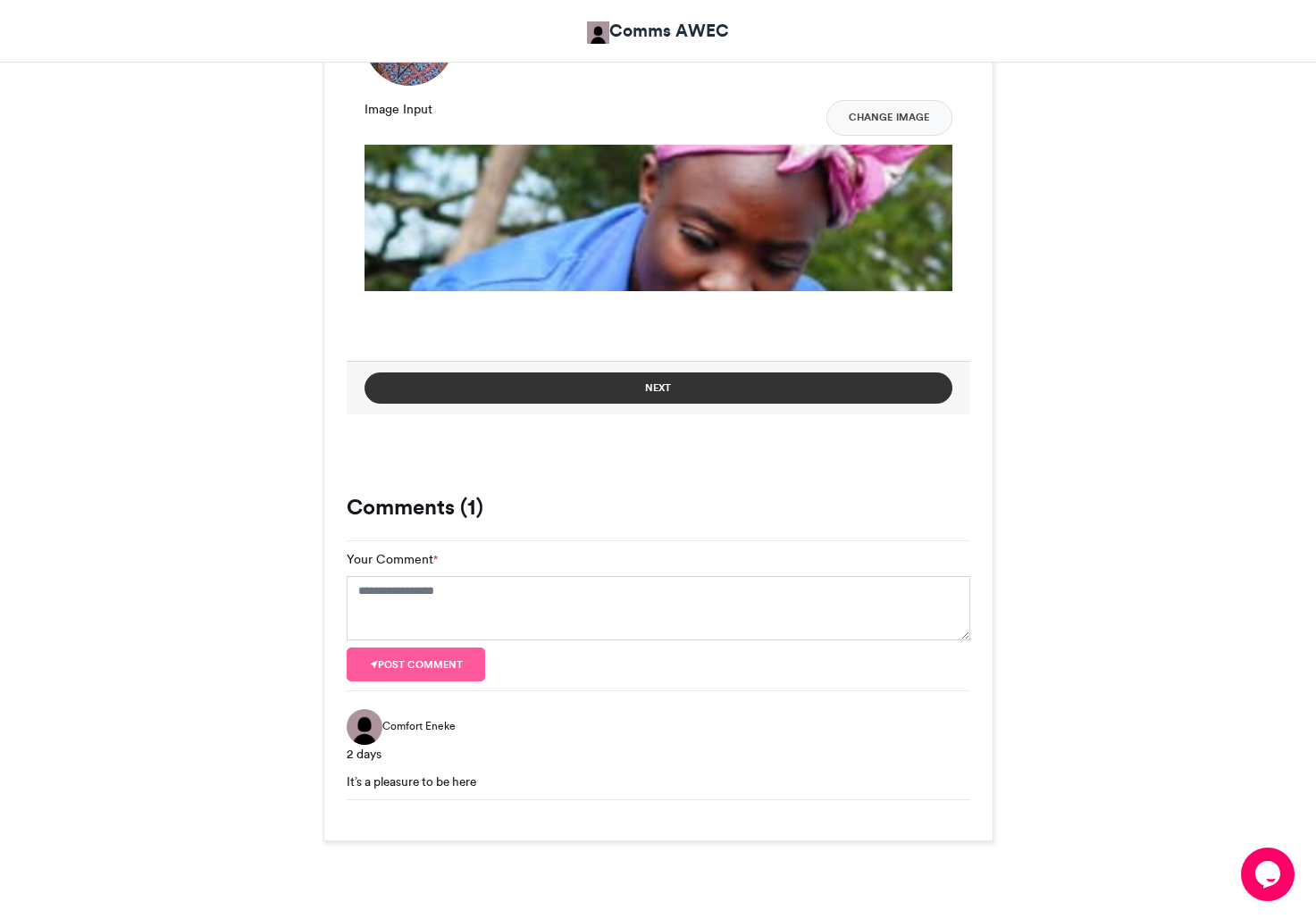
type textarea "**********"
click at [738, 400] on button "Next" at bounding box center [658, 388] width 588 height 31
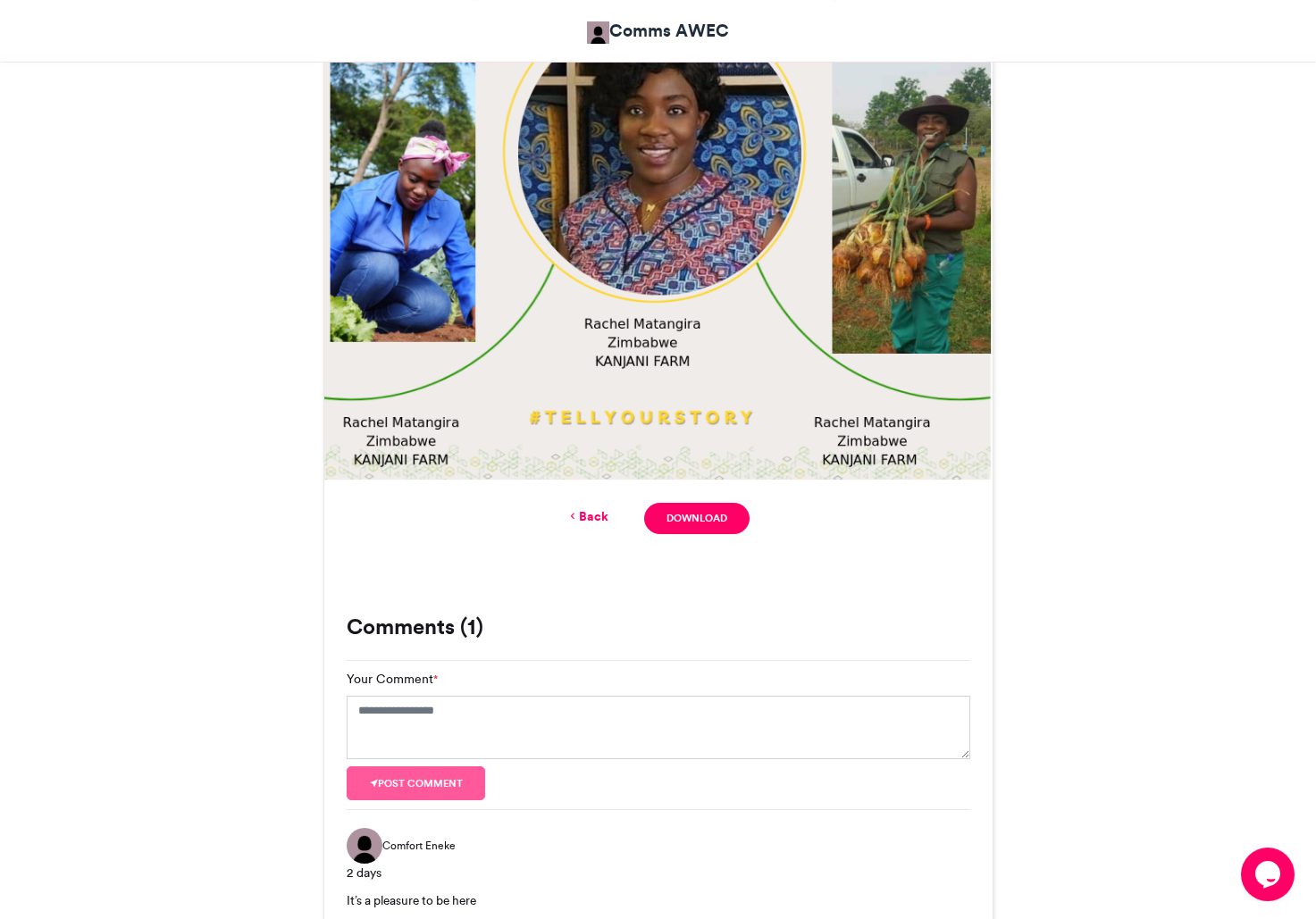
scroll to position [731, 0]
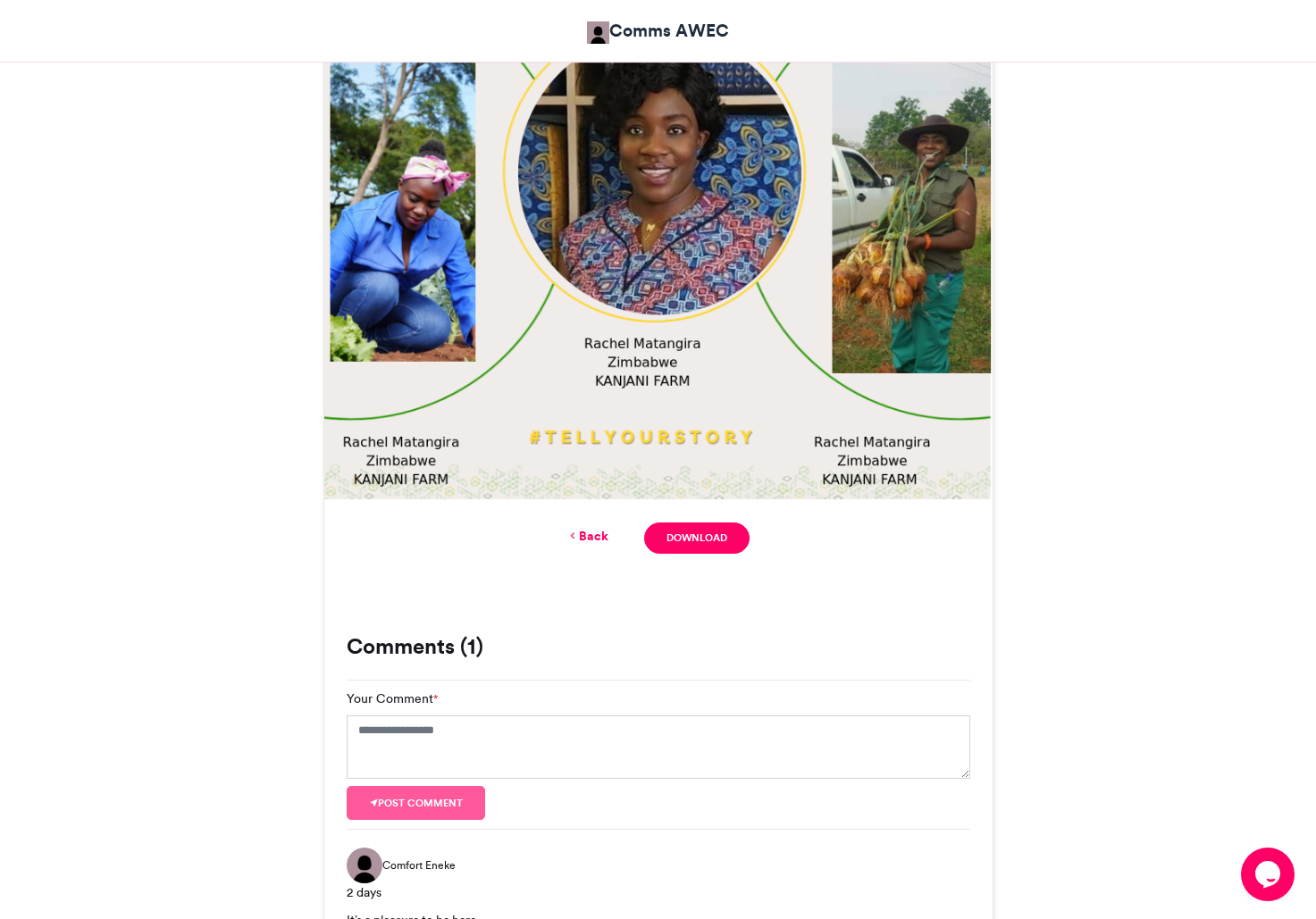
click at [601, 529] on link "Back" at bounding box center [587, 536] width 42 height 19
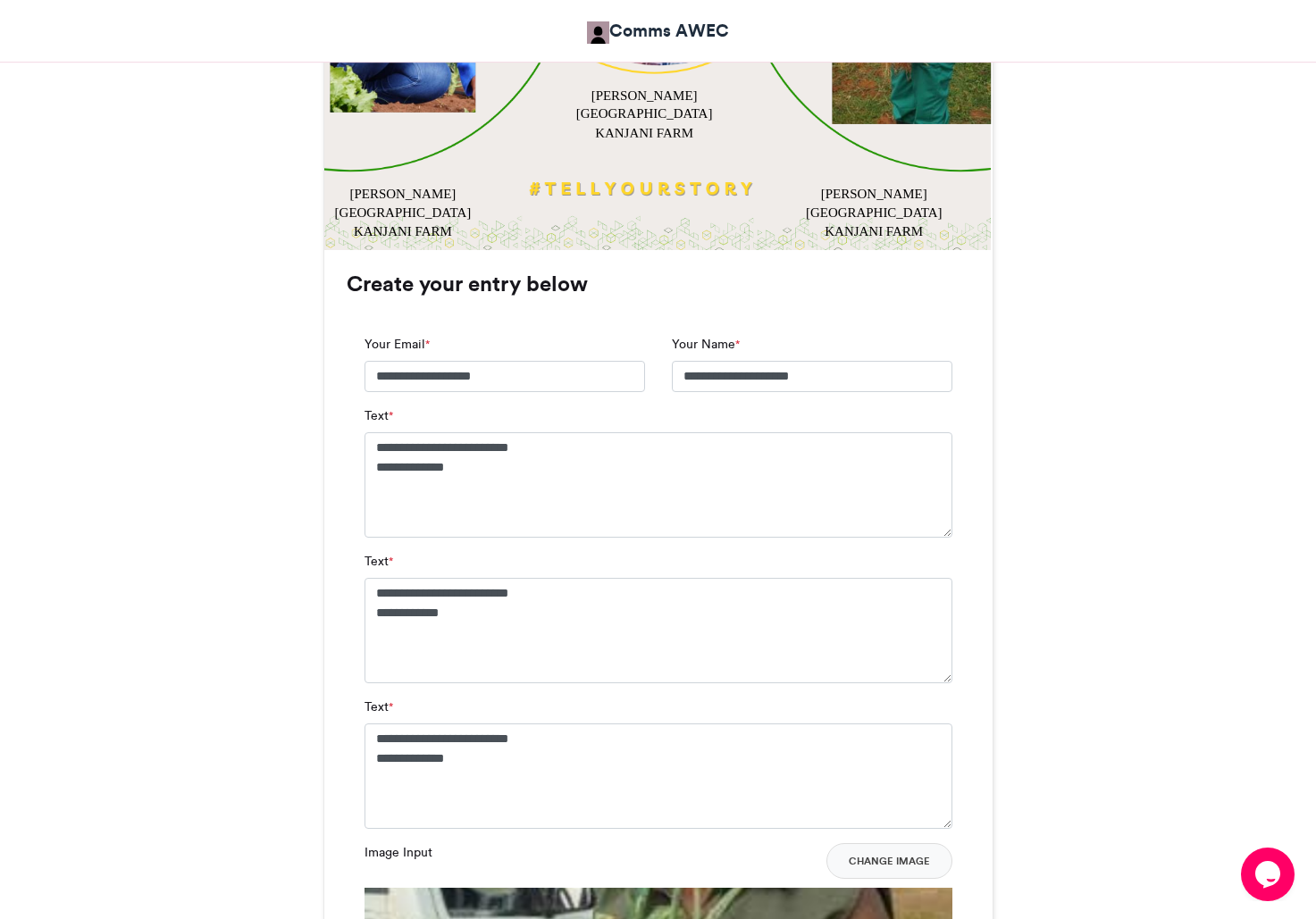
scroll to position [965, 0]
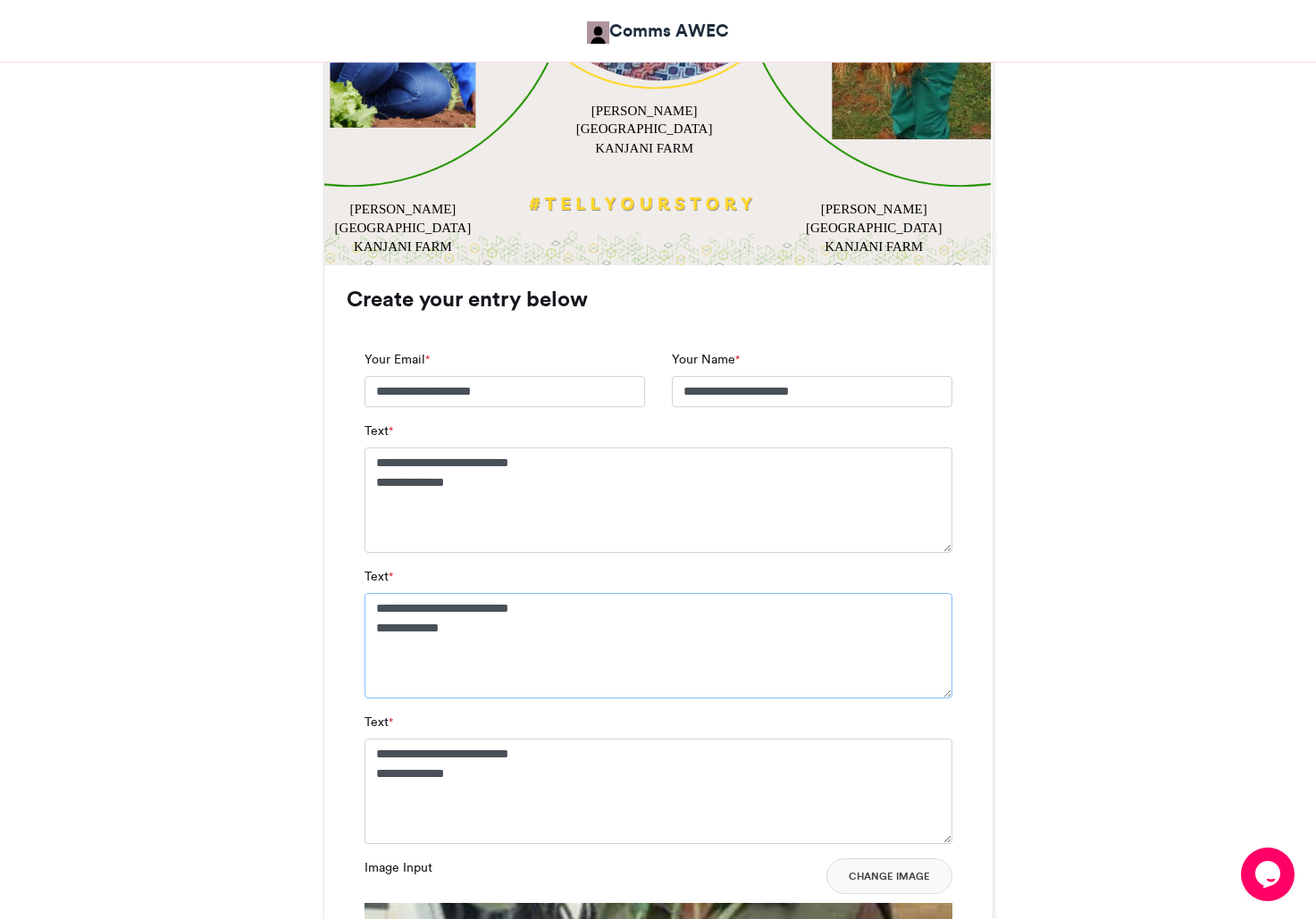
drag, startPoint x: 554, startPoint y: 610, endPoint x: 345, endPoint y: 606, distance: 209.0
click at [364, 606] on textarea "**********" at bounding box center [658, 646] width 588 height 105
click at [508, 481] on textarea "**********" at bounding box center [658, 500] width 588 height 105
click at [487, 633] on textarea "**********" at bounding box center [658, 646] width 588 height 105
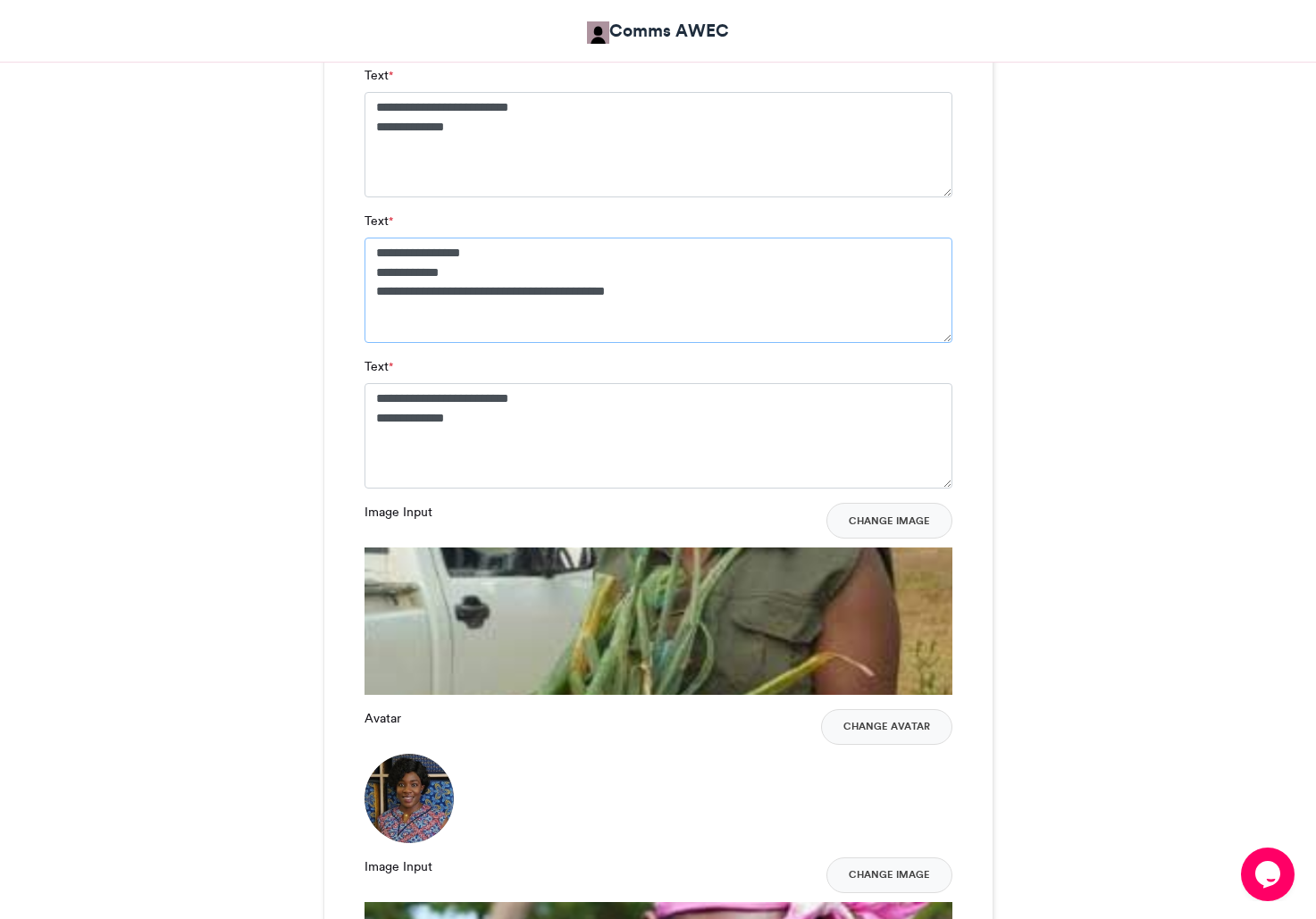
scroll to position [1677, 0]
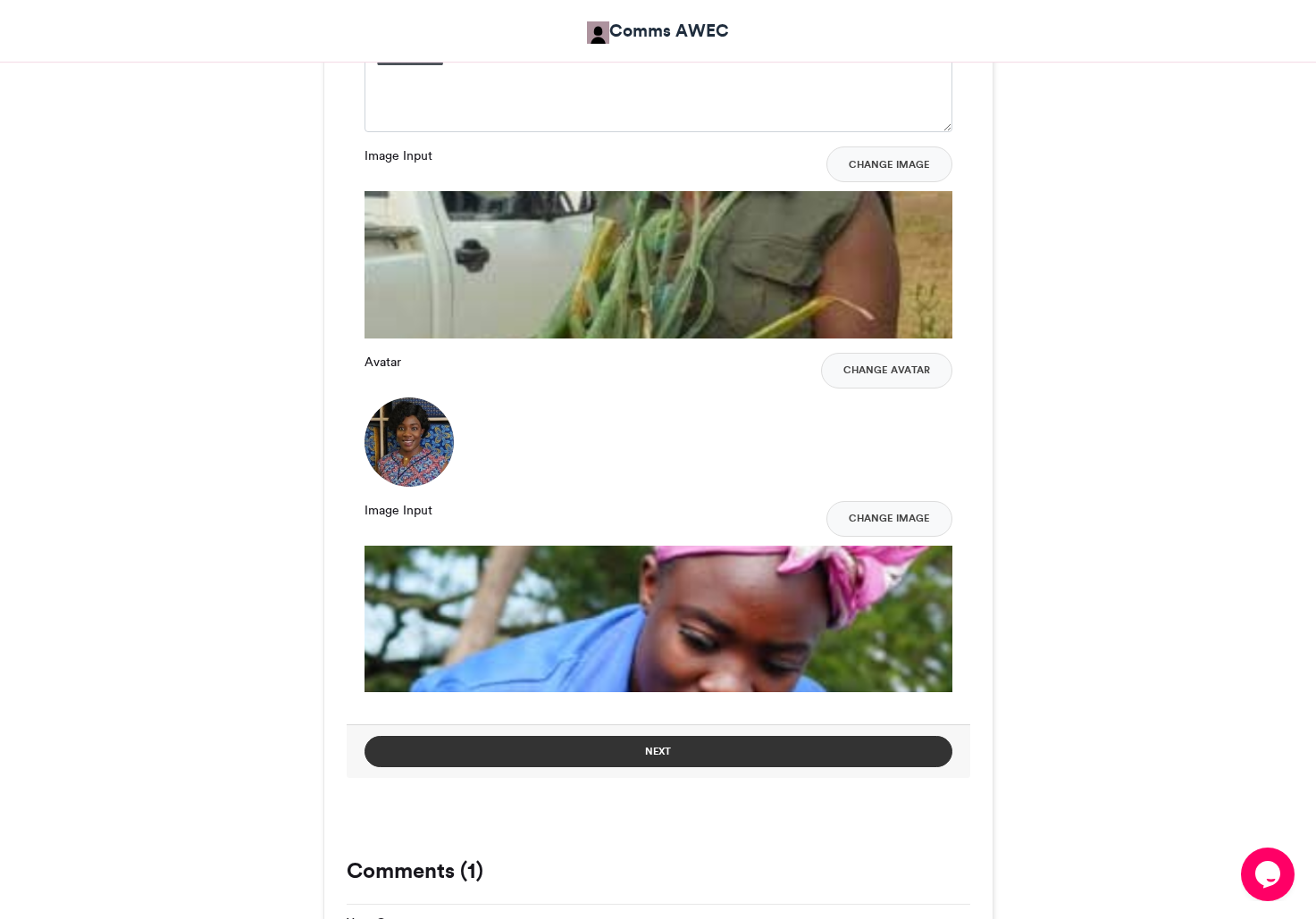
type textarea "**********"
click at [694, 754] on button "Next" at bounding box center [658, 752] width 588 height 31
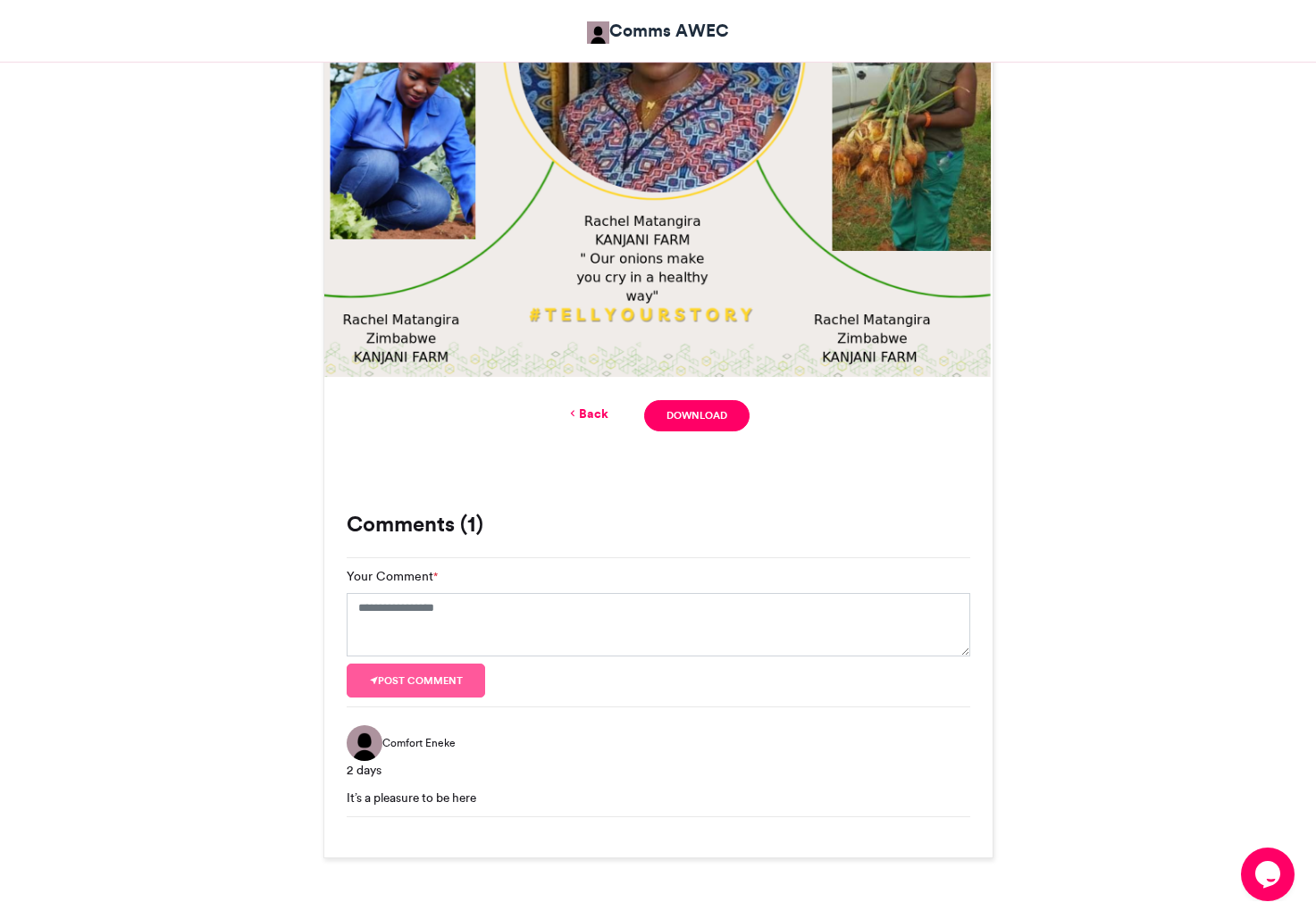
scroll to position [854, 0]
click at [709, 408] on link "Download" at bounding box center [696, 415] width 105 height 31
click at [1100, 335] on div "Zoomies Comms AWEC [DATE] 68 Views" at bounding box center [658, 145] width 1019 height 1425
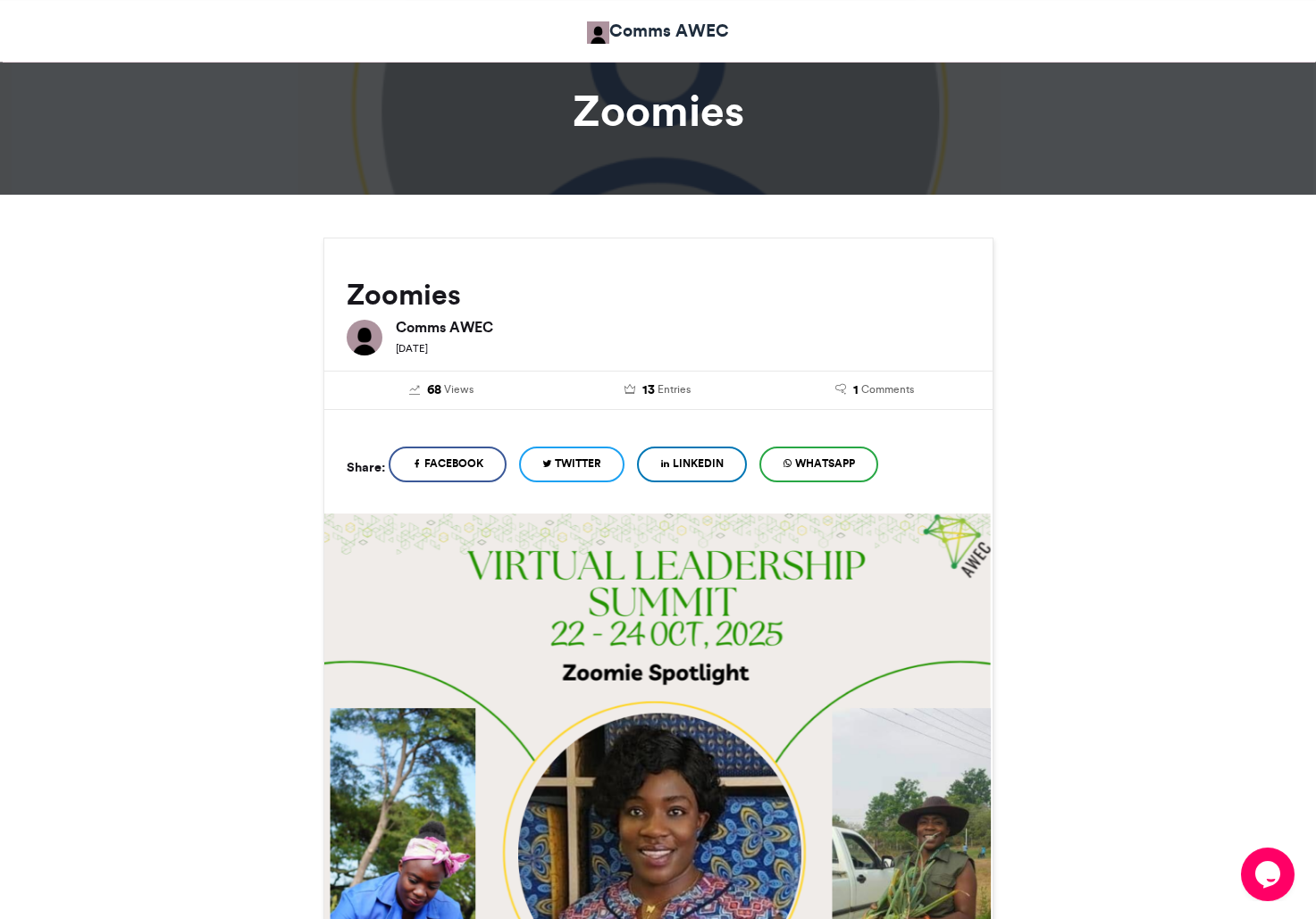
scroll to position [0, 0]
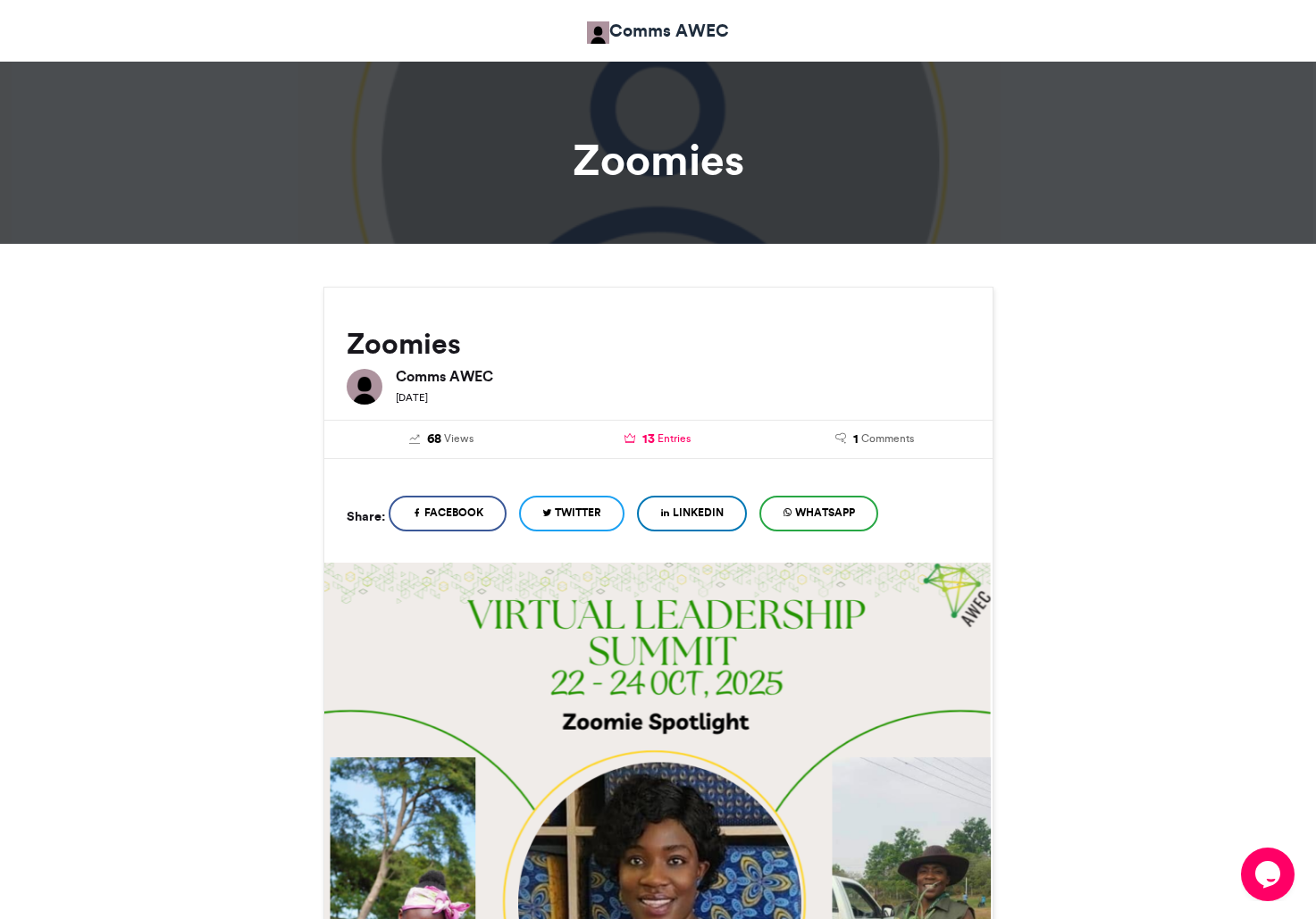
click at [670, 443] on span "Entries" at bounding box center [674, 439] width 33 height 16
click at [652, 434] on span "13" at bounding box center [649, 439] width 13 height 20
click at [621, 438] on link "13 Entries" at bounding box center [658, 439] width 191 height 20
click at [660, 434] on span "Entries" at bounding box center [674, 439] width 33 height 16
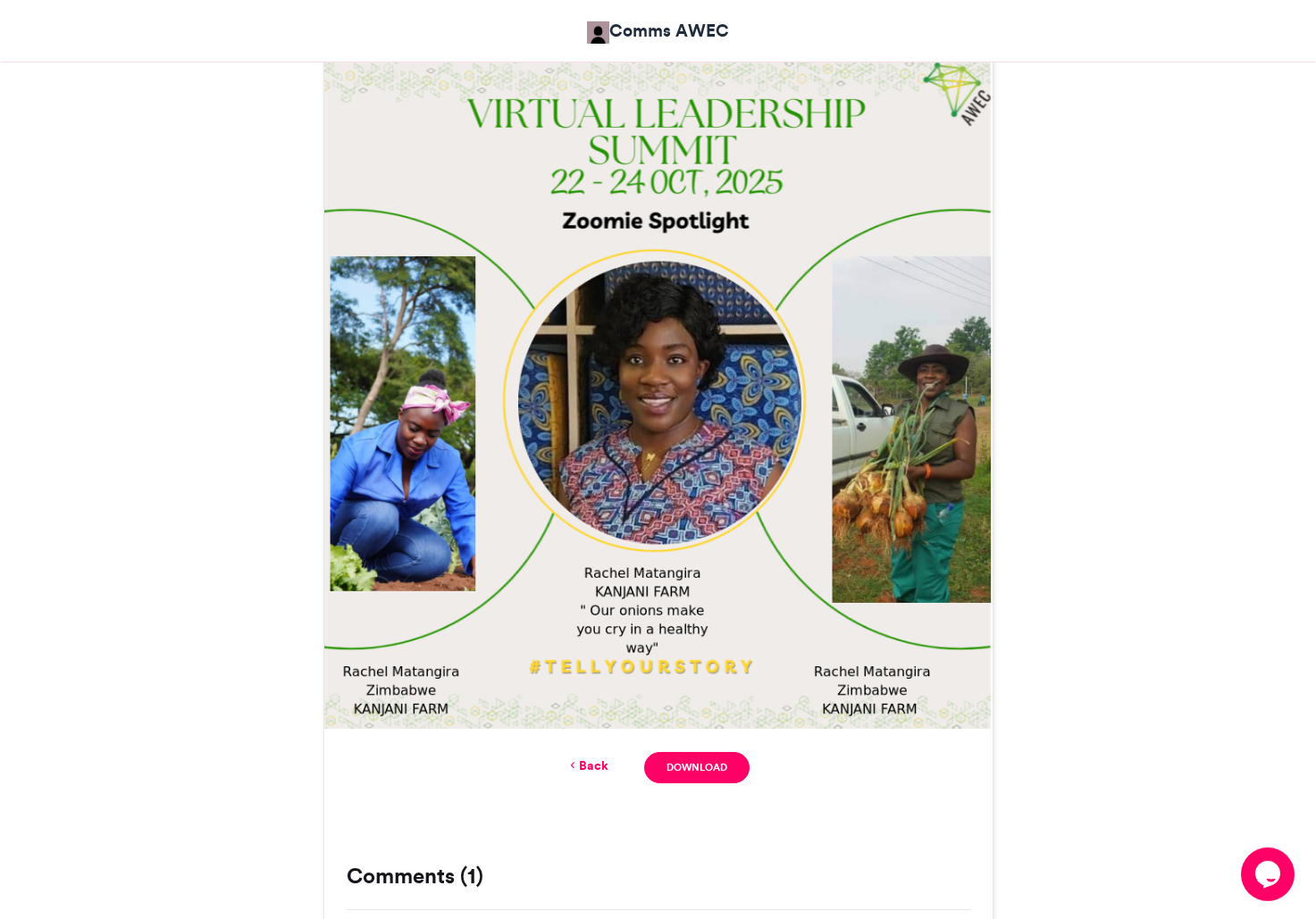
scroll to position [495, 0]
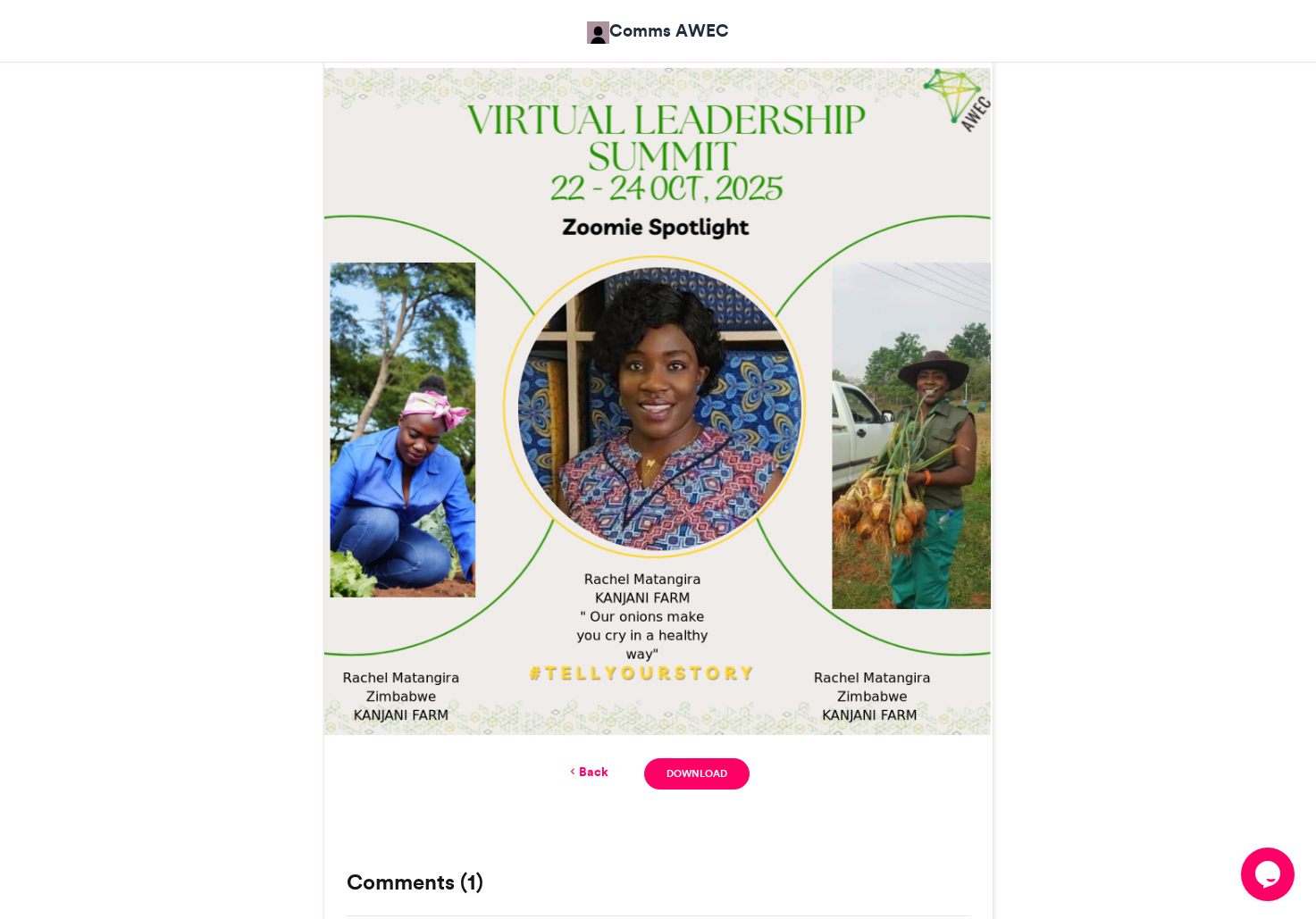
click at [594, 780] on div "Back Download" at bounding box center [658, 773] width 623 height 31
click at [602, 774] on link "Back" at bounding box center [587, 772] width 42 height 19
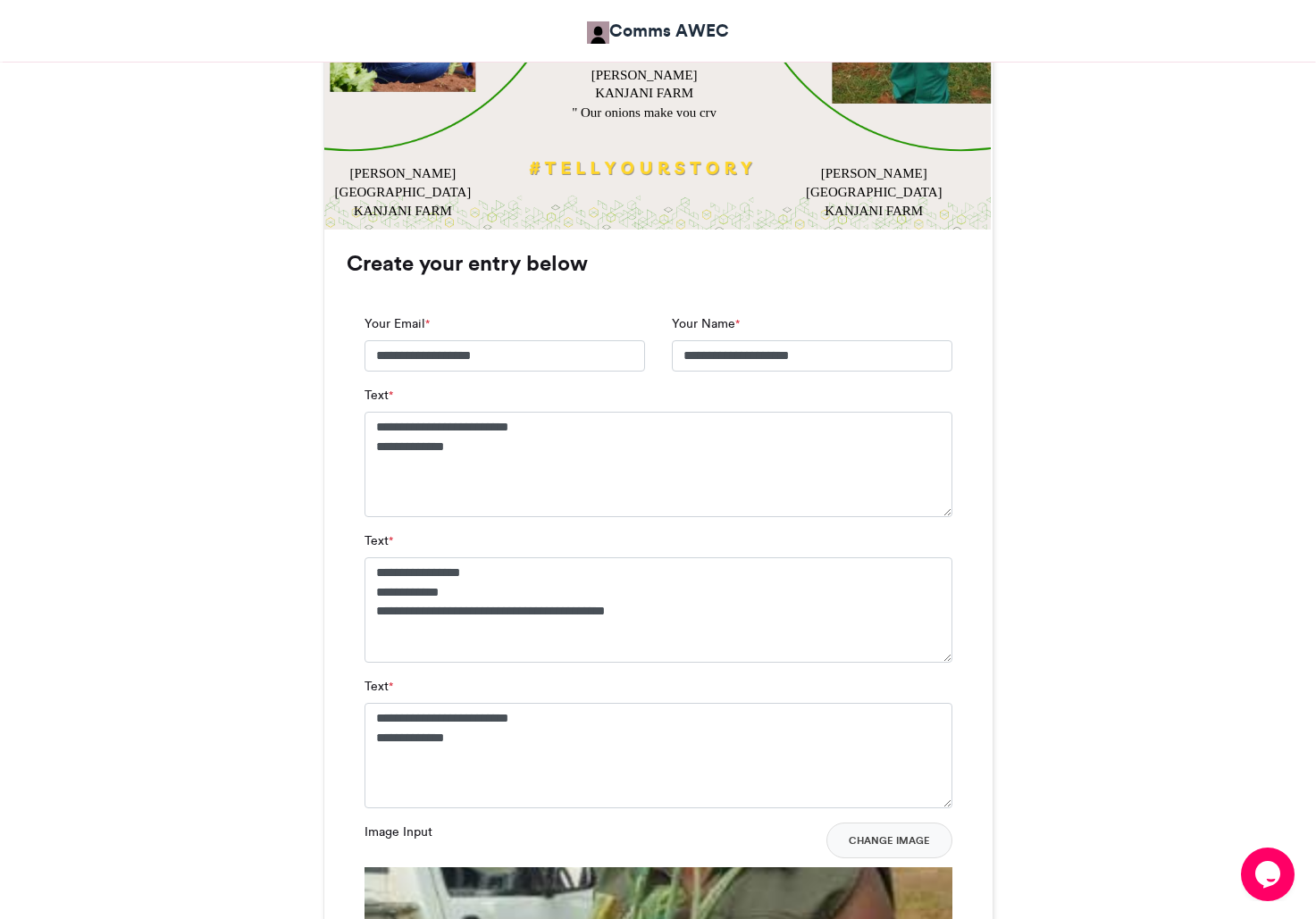
scroll to position [949, 0]
